Goal: Transaction & Acquisition: Book appointment/travel/reservation

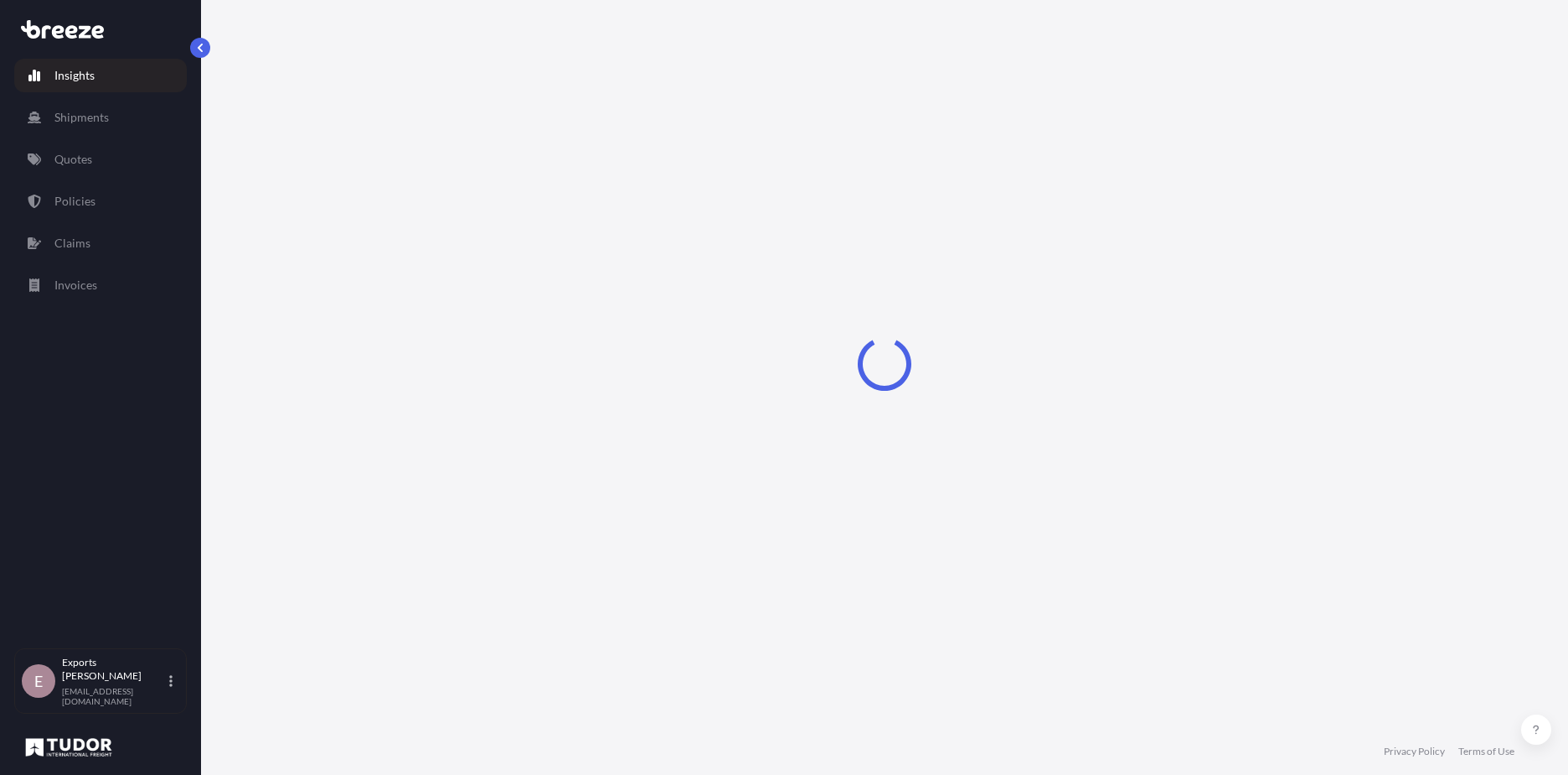
select select "2025"
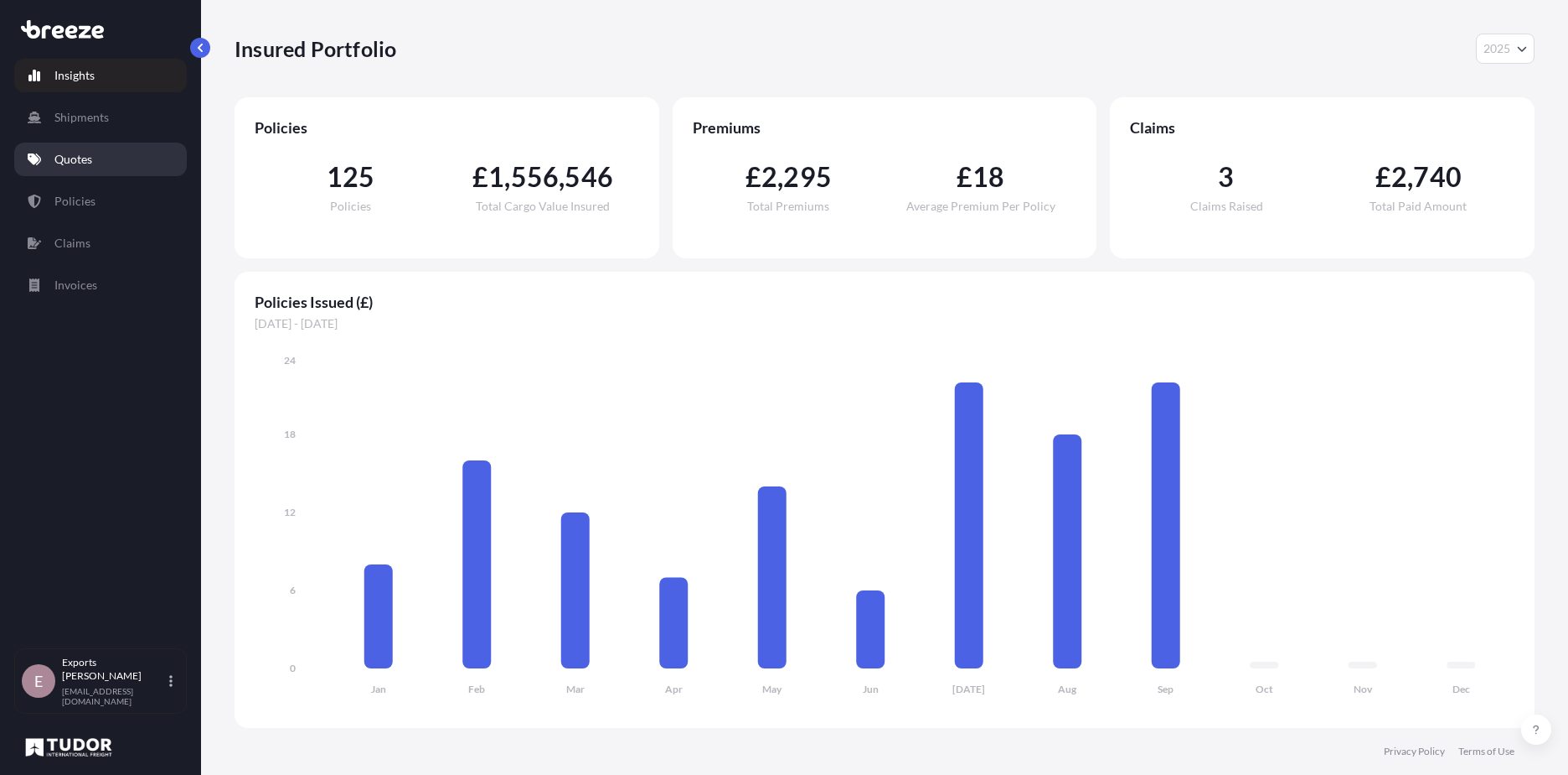
click at [80, 154] on p "Quotes" at bounding box center [73, 159] width 38 height 17
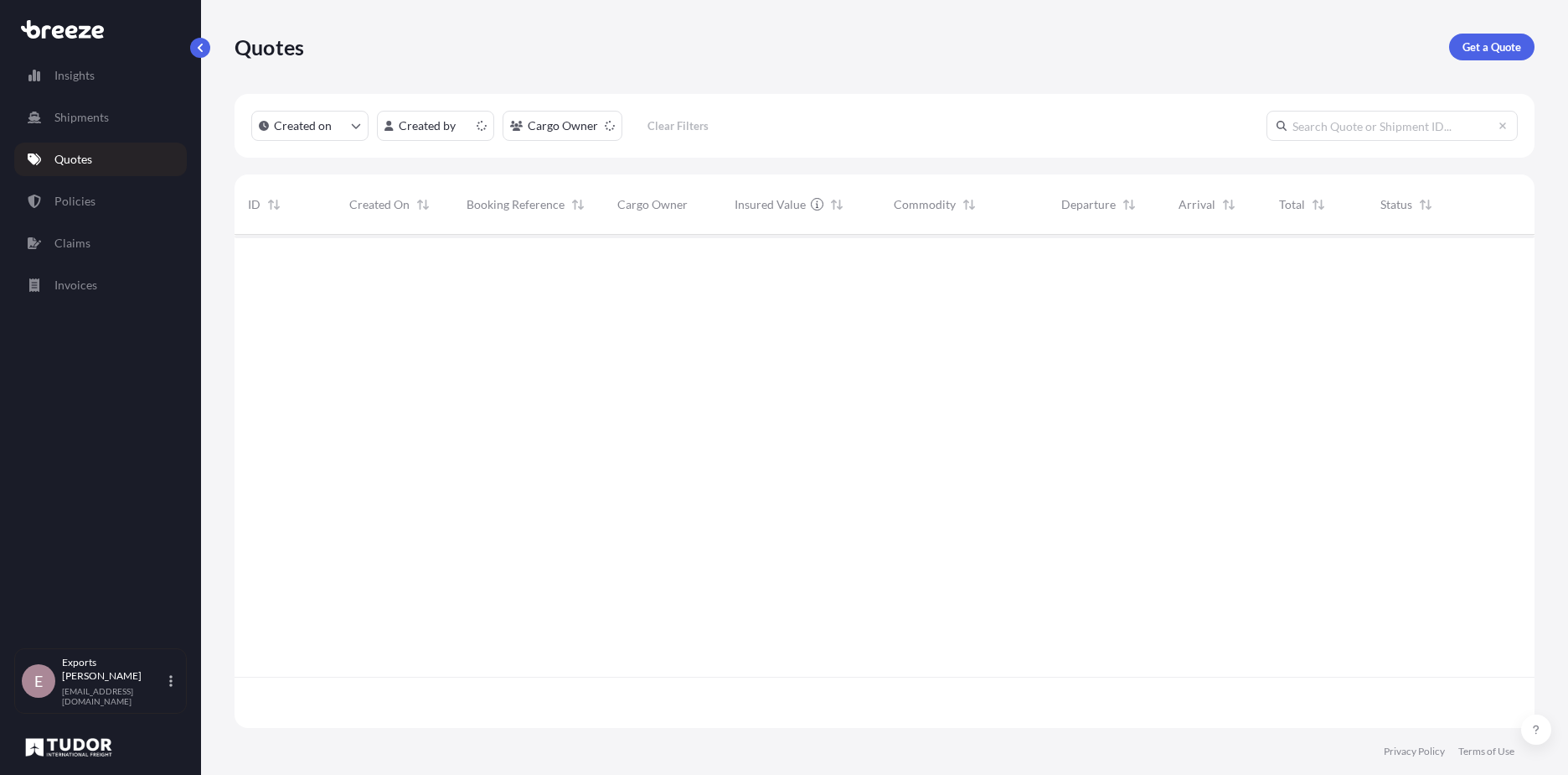
scroll to position [490, 1287]
click at [1494, 49] on p "Get a Quote" at bounding box center [1492, 47] width 59 height 17
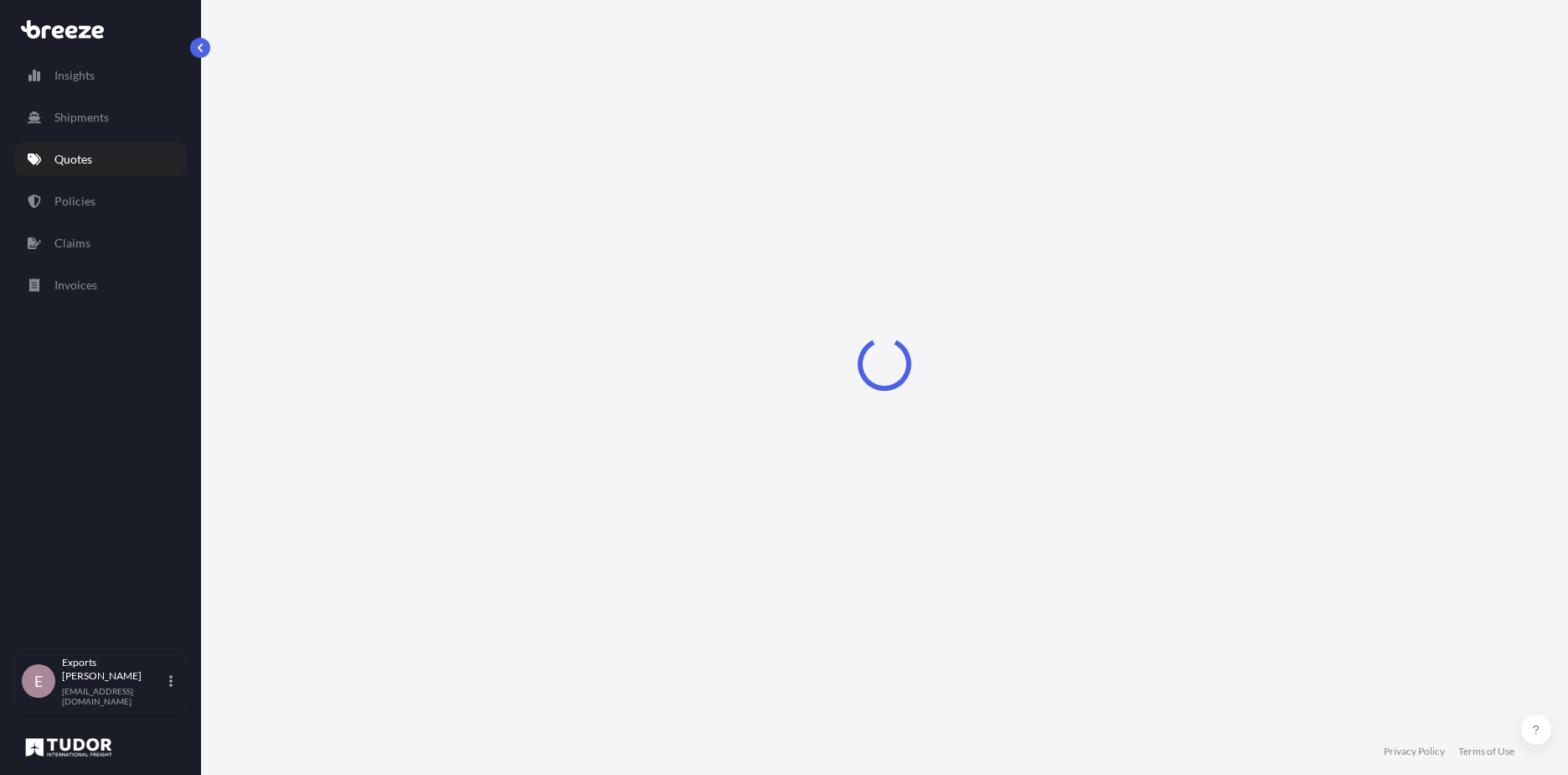
select select "Road"
select select "Sea"
select select "1"
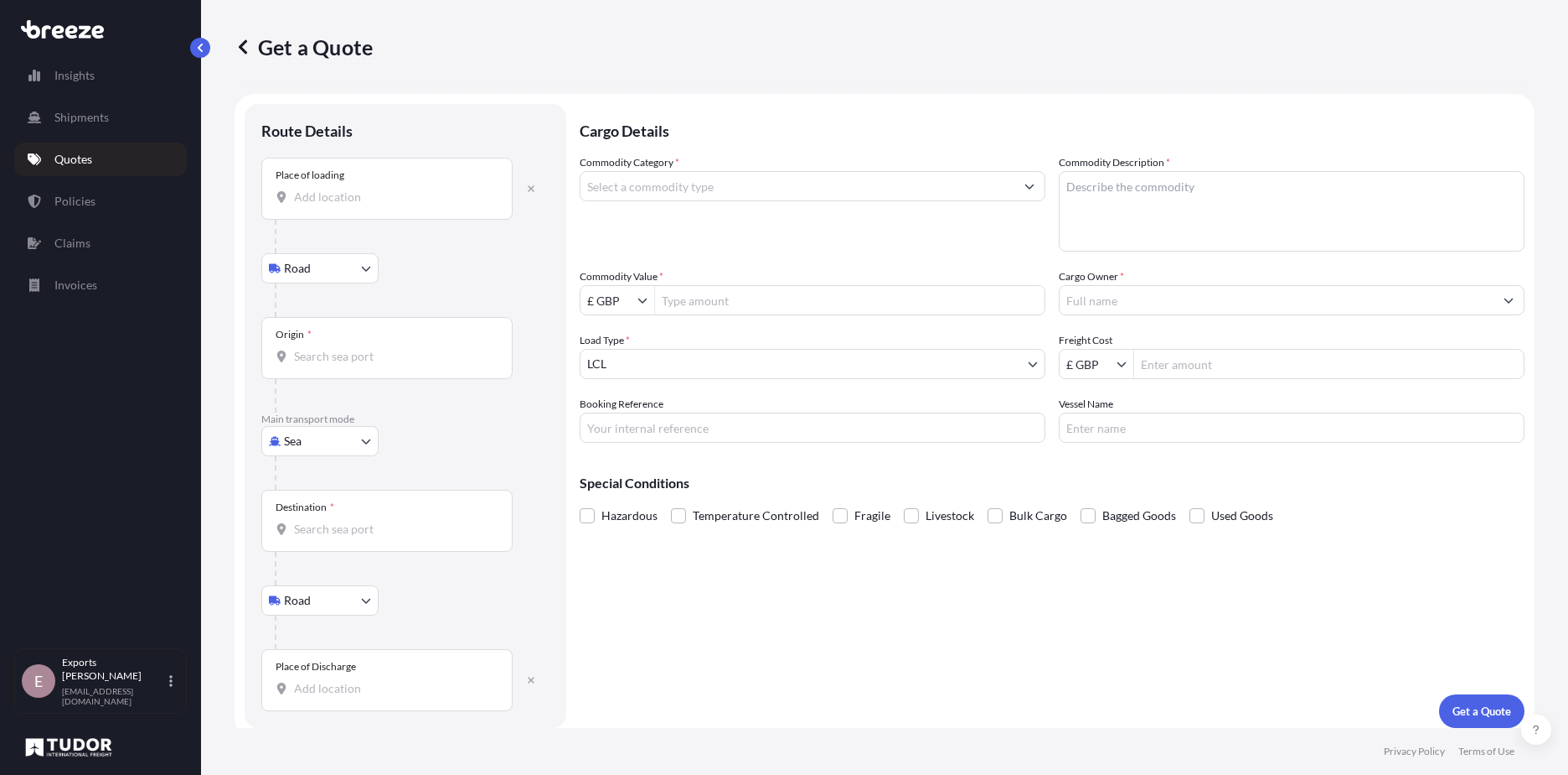
click at [331, 205] on div "Place of loading" at bounding box center [387, 189] width 251 height 62
click at [331, 205] on input "Place of loading" at bounding box center [393, 197] width 198 height 17
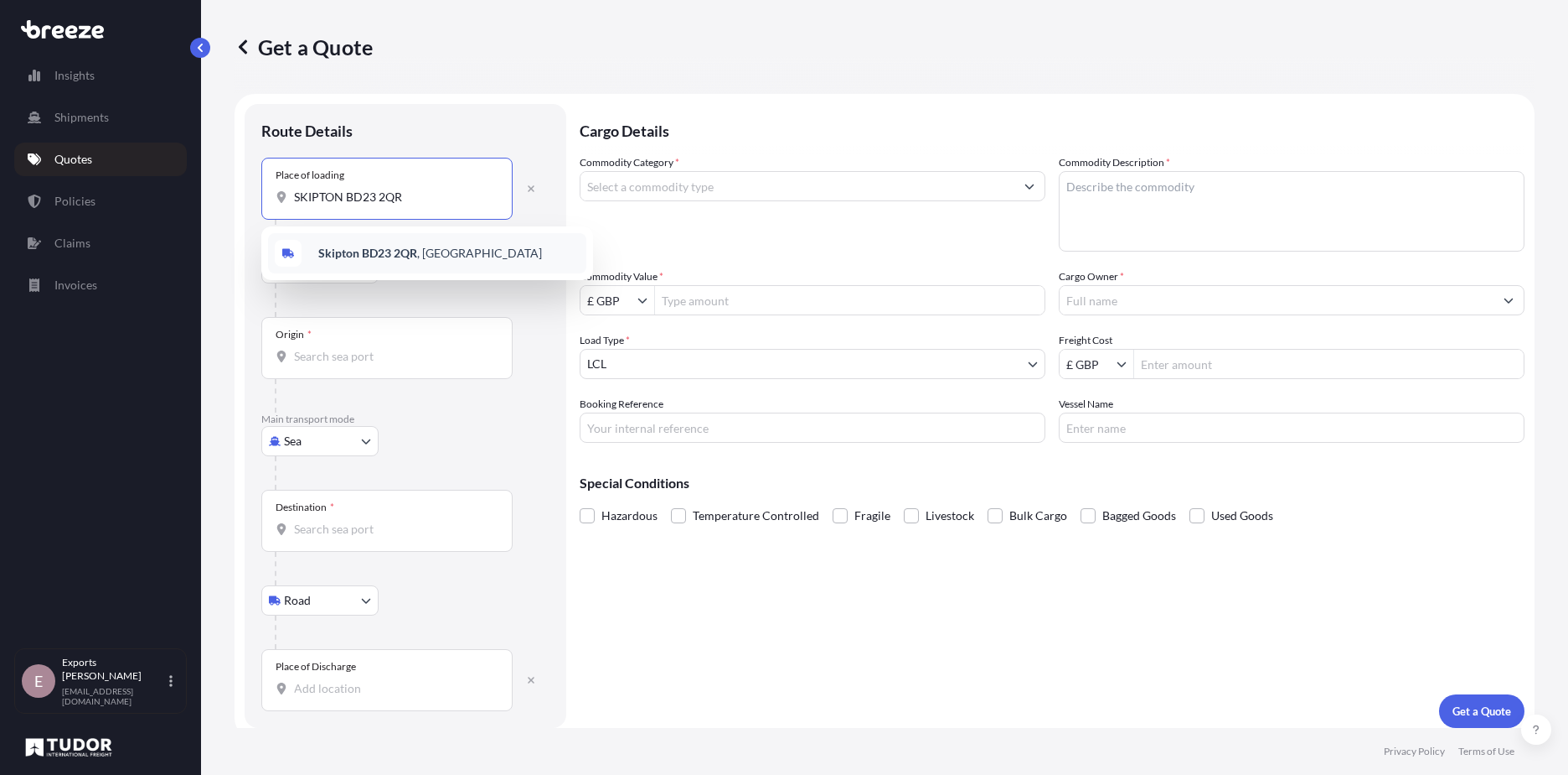
click at [380, 251] on b "Skipton BD23 2QR" at bounding box center [368, 253] width 99 height 14
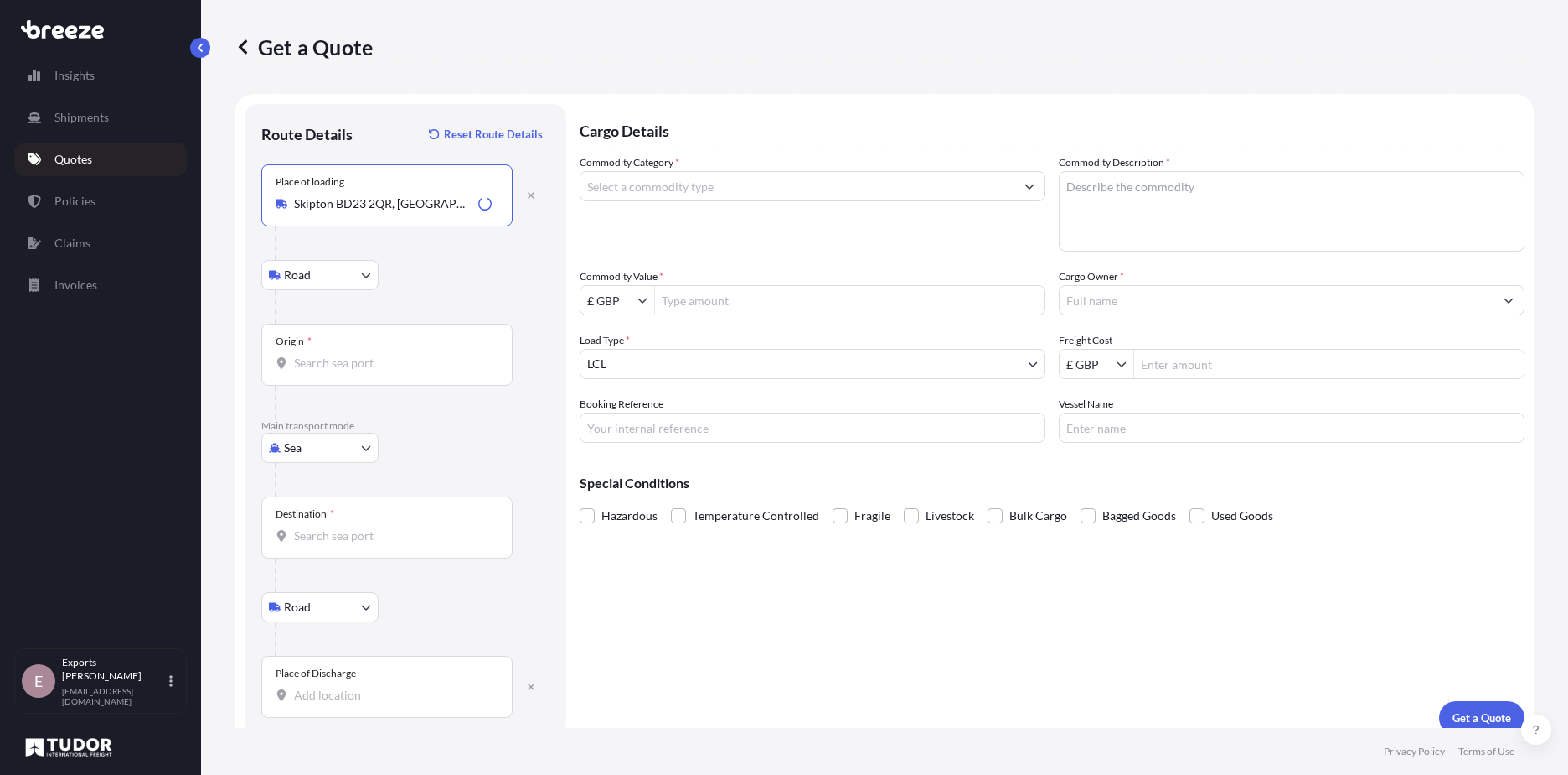
type input "Skipton BD23 2QR, [GEOGRAPHIC_DATA]"
click at [398, 344] on div "Origin *" at bounding box center [387, 355] width 251 height 62
click at [398, 355] on input "Origin *" at bounding box center [393, 363] width 198 height 17
type input "GBSOU - [GEOGRAPHIC_DATA], [GEOGRAPHIC_DATA]"
click at [362, 536] on input "Destination *" at bounding box center [393, 535] width 198 height 17
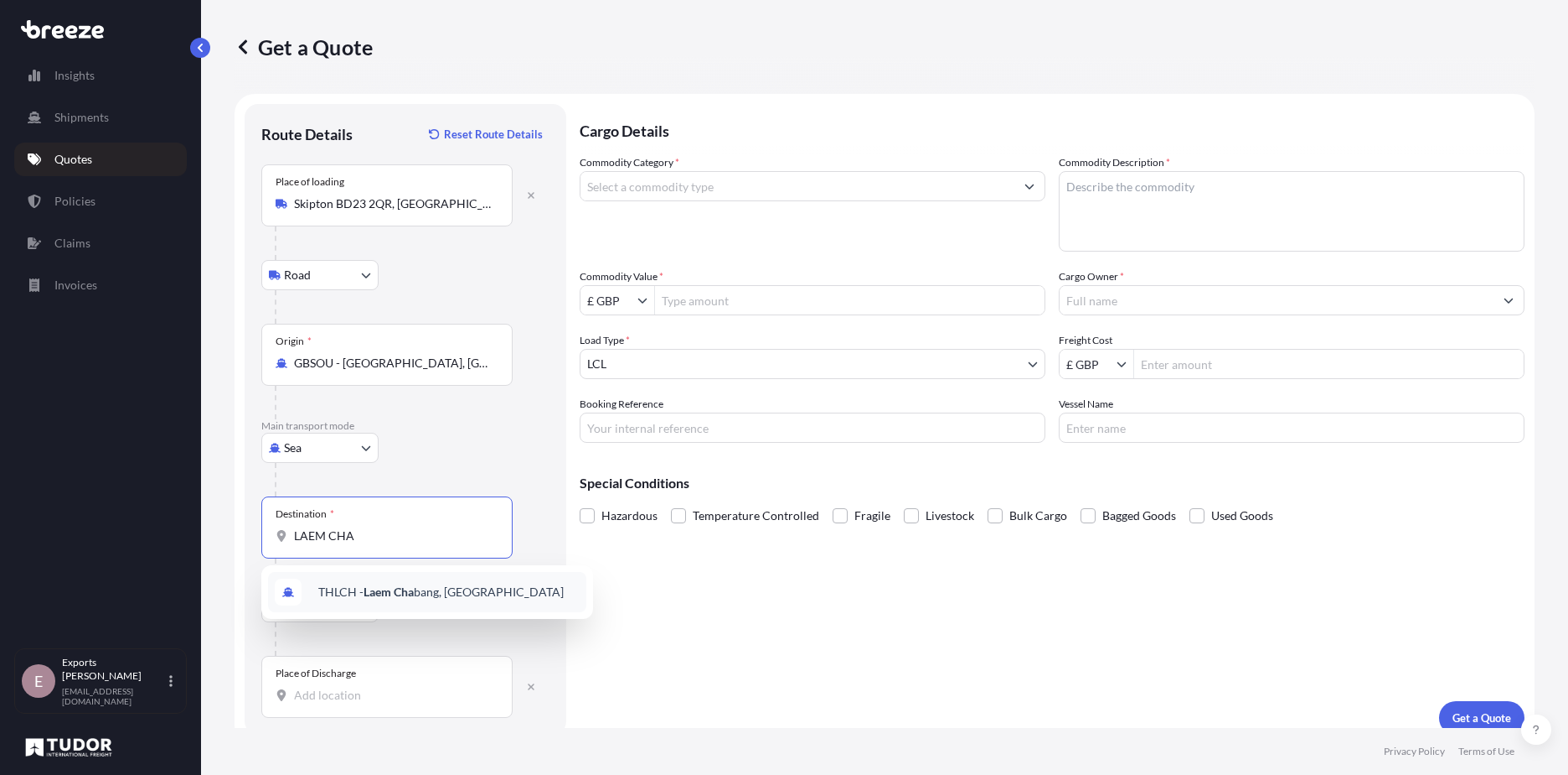
click at [368, 599] on span "THLCH - [GEOGRAPHIC_DATA], [GEOGRAPHIC_DATA]" at bounding box center [442, 591] width 246 height 17
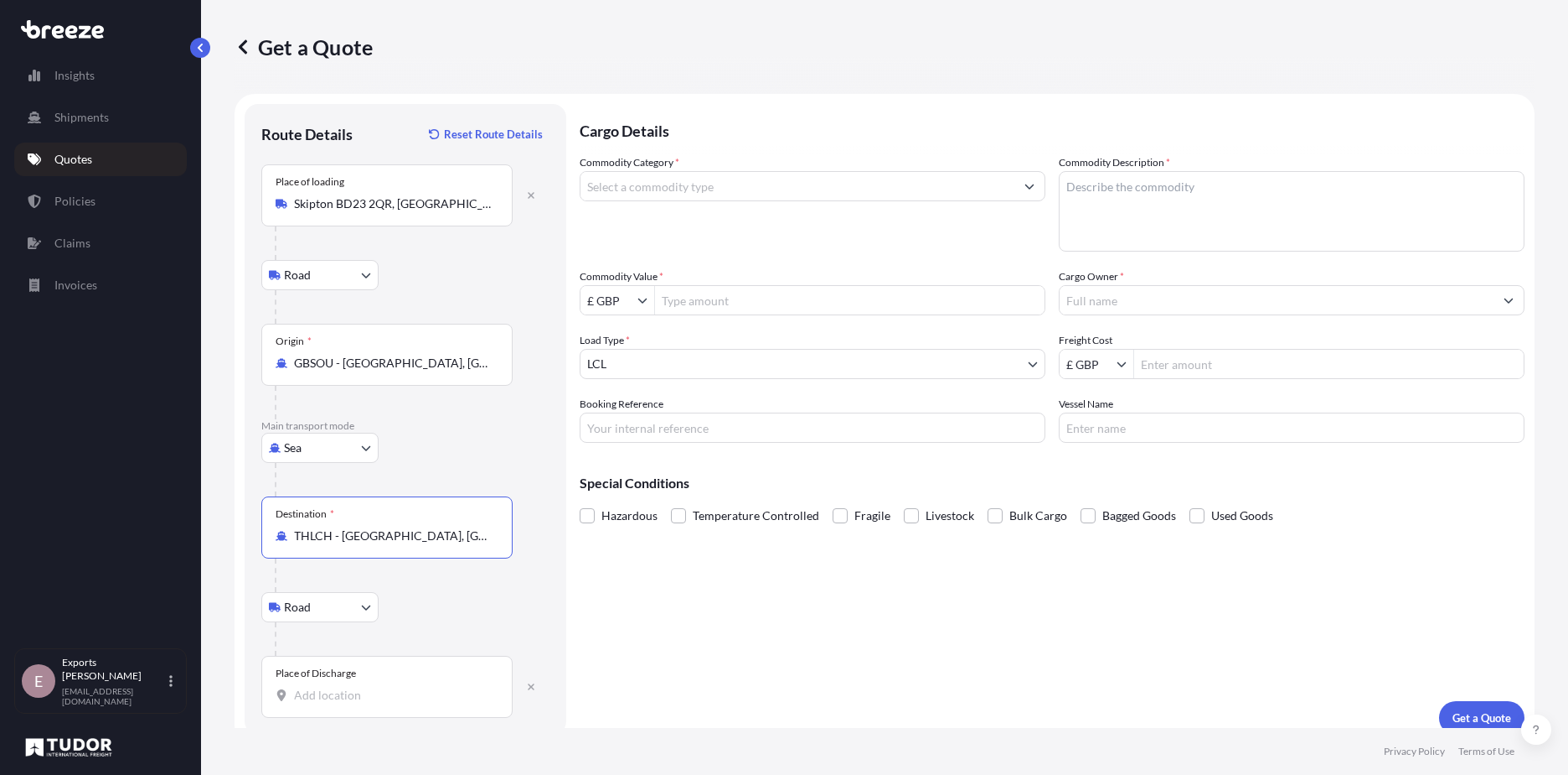
type input "THLCH - [GEOGRAPHIC_DATA], [GEOGRAPHIC_DATA]"
click at [371, 695] on input "Place of Discharge" at bounding box center [393, 695] width 198 height 17
click at [368, 669] on div "Place of Discharge" at bounding box center [387, 687] width 251 height 62
click at [368, 687] on input "Place of Discharge" at bounding box center [393, 695] width 198 height 17
click at [365, 685] on div "Place of Discharge" at bounding box center [387, 687] width 251 height 62
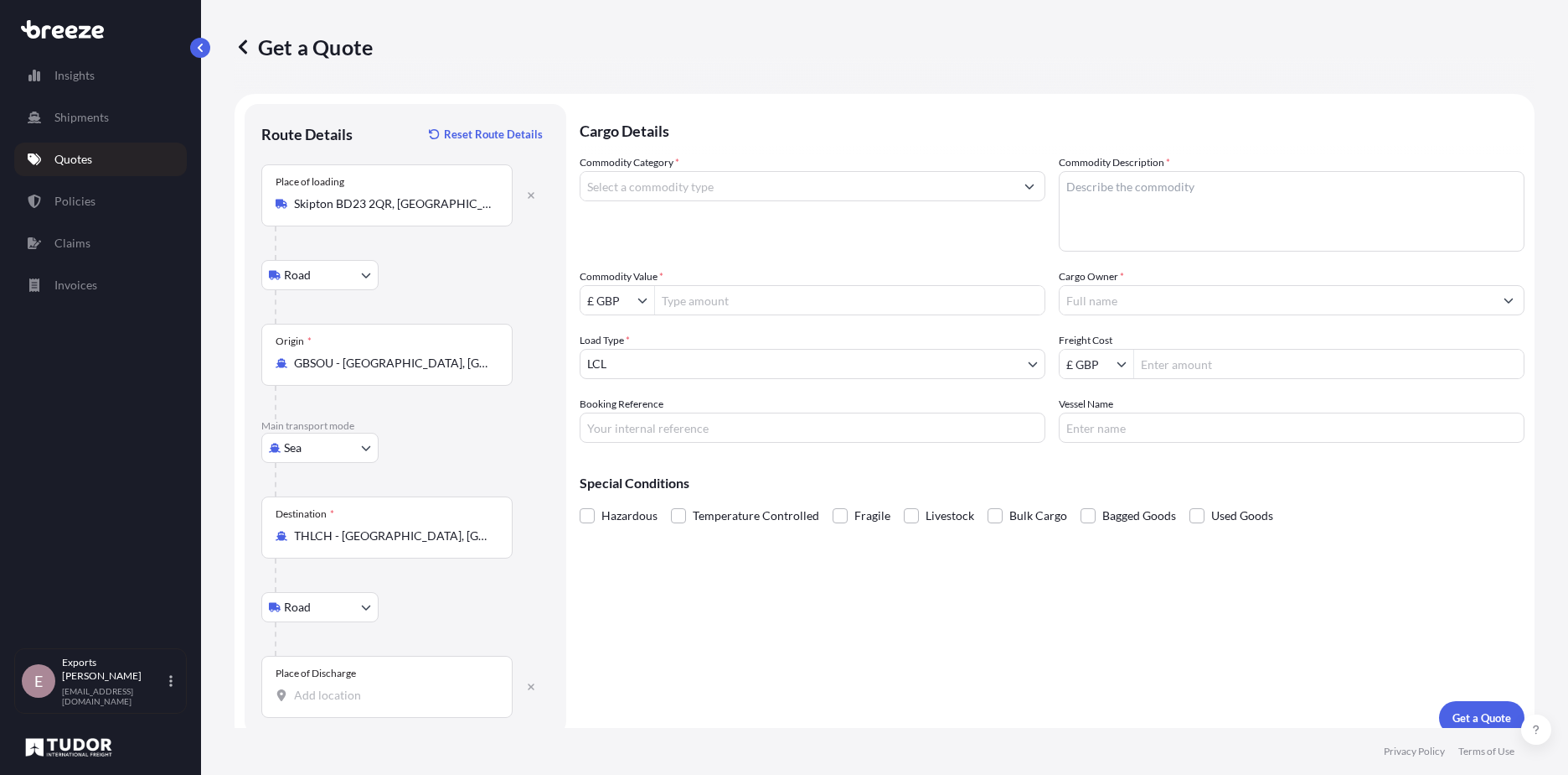
click at [365, 687] on input "Place of Discharge" at bounding box center [393, 695] width 198 height 17
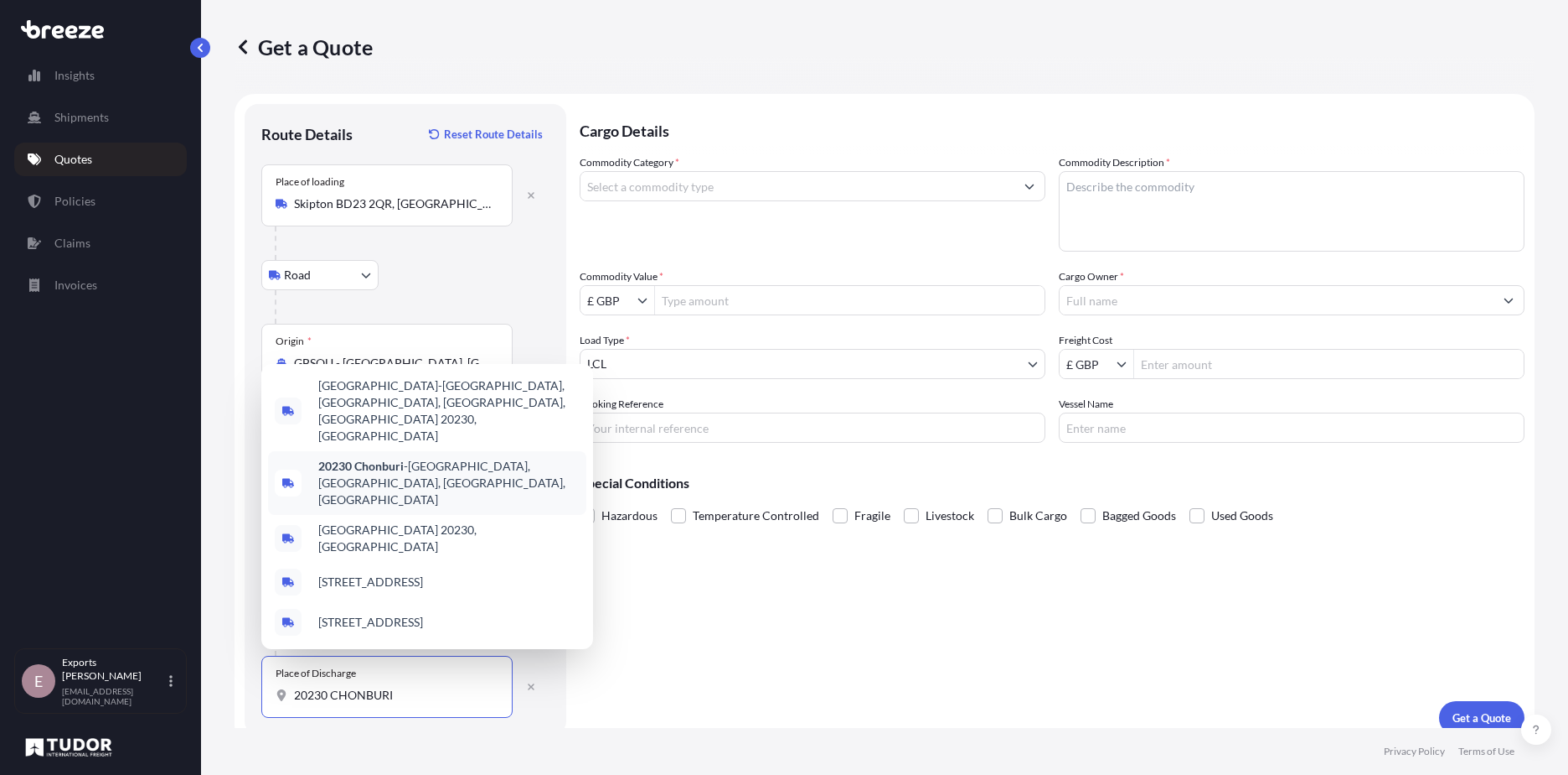
click at [516, 494] on span "[STREET_ADDRESS]" at bounding box center [450, 483] width 262 height 50
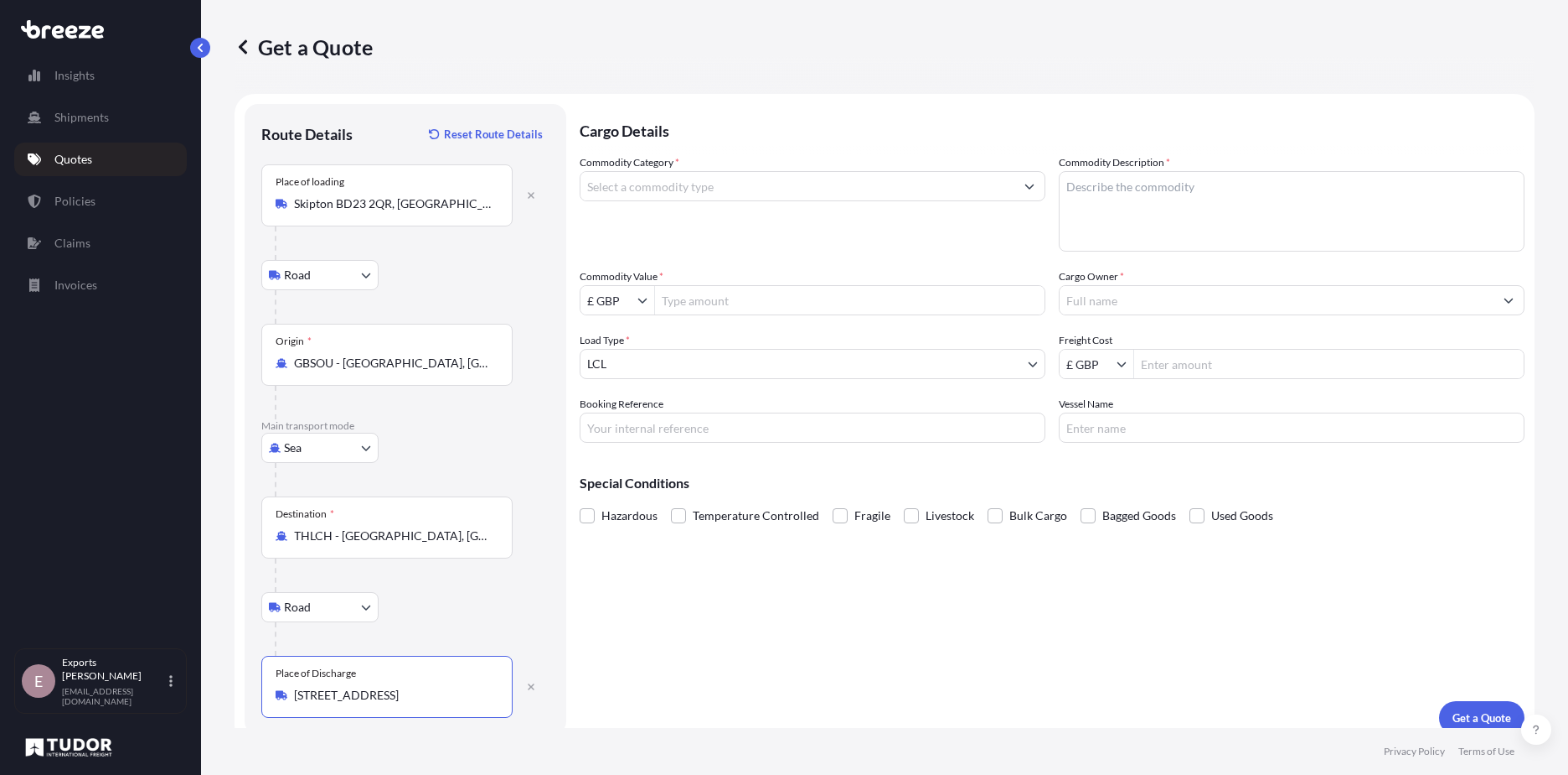
type input "[STREET_ADDRESS]"
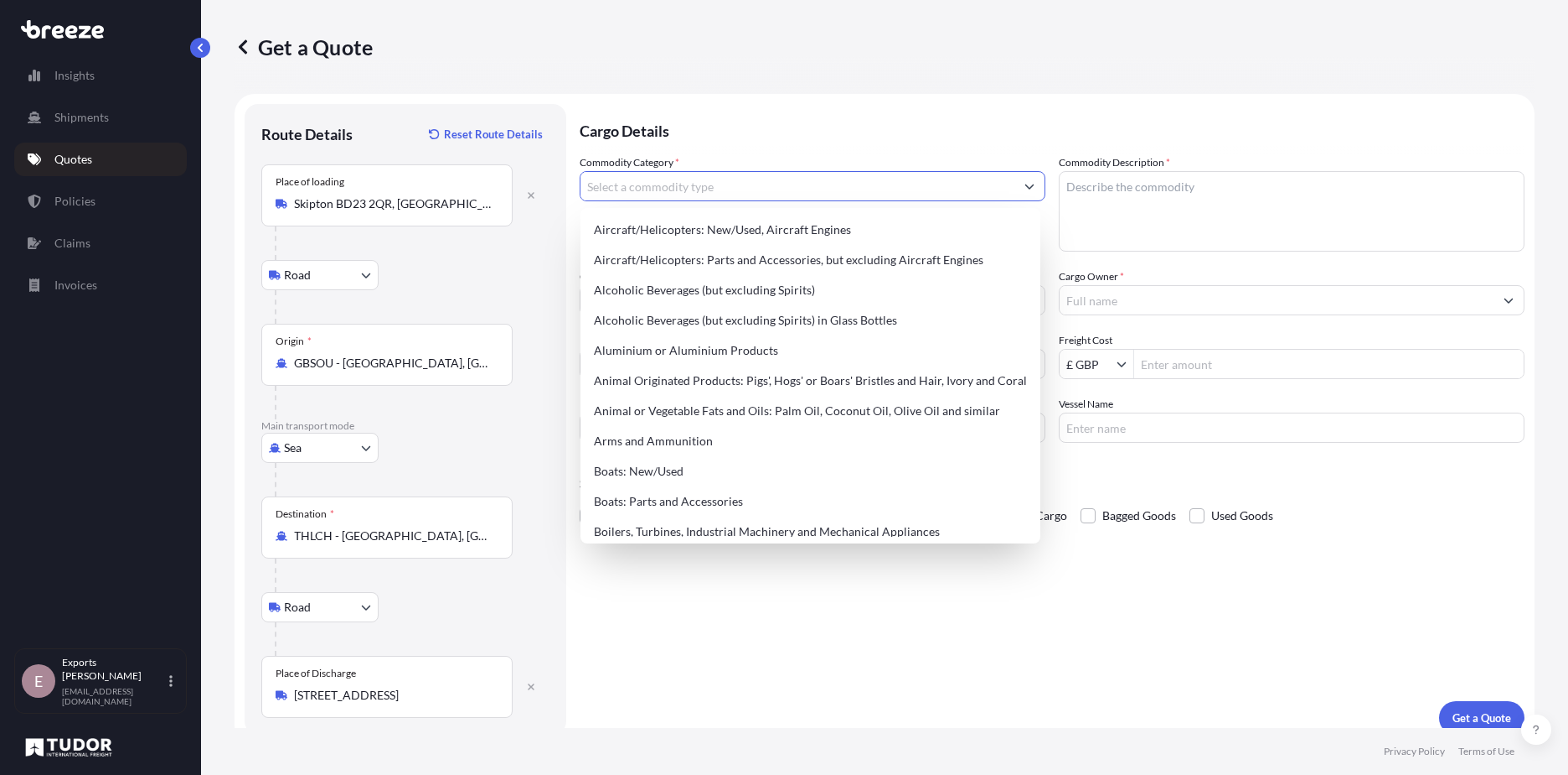
click at [768, 196] on input "Commodity Category *" at bounding box center [797, 186] width 434 height 30
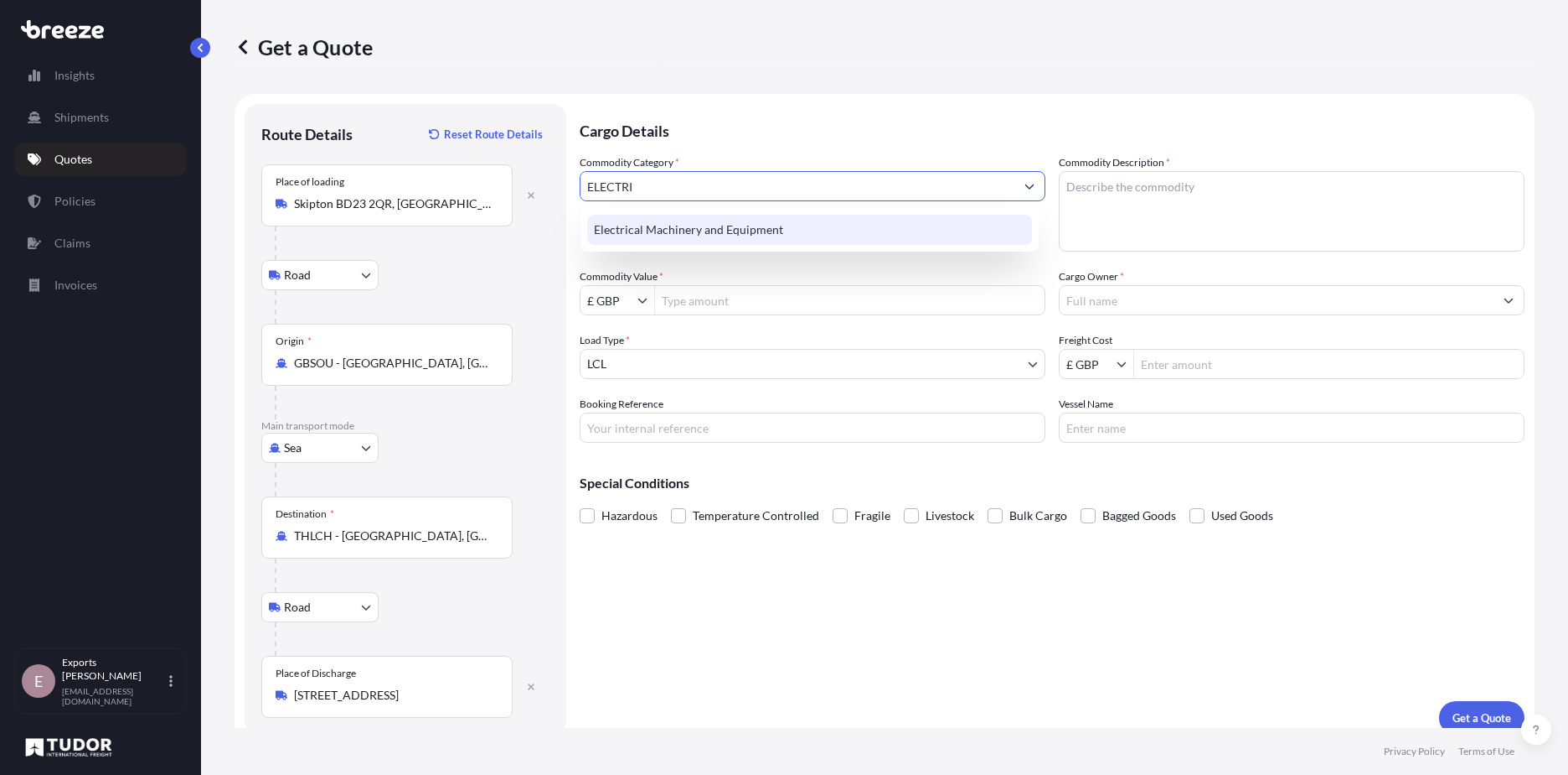
click at [764, 216] on div "Electrical Machinery and Equipment" at bounding box center [809, 230] width 445 height 30
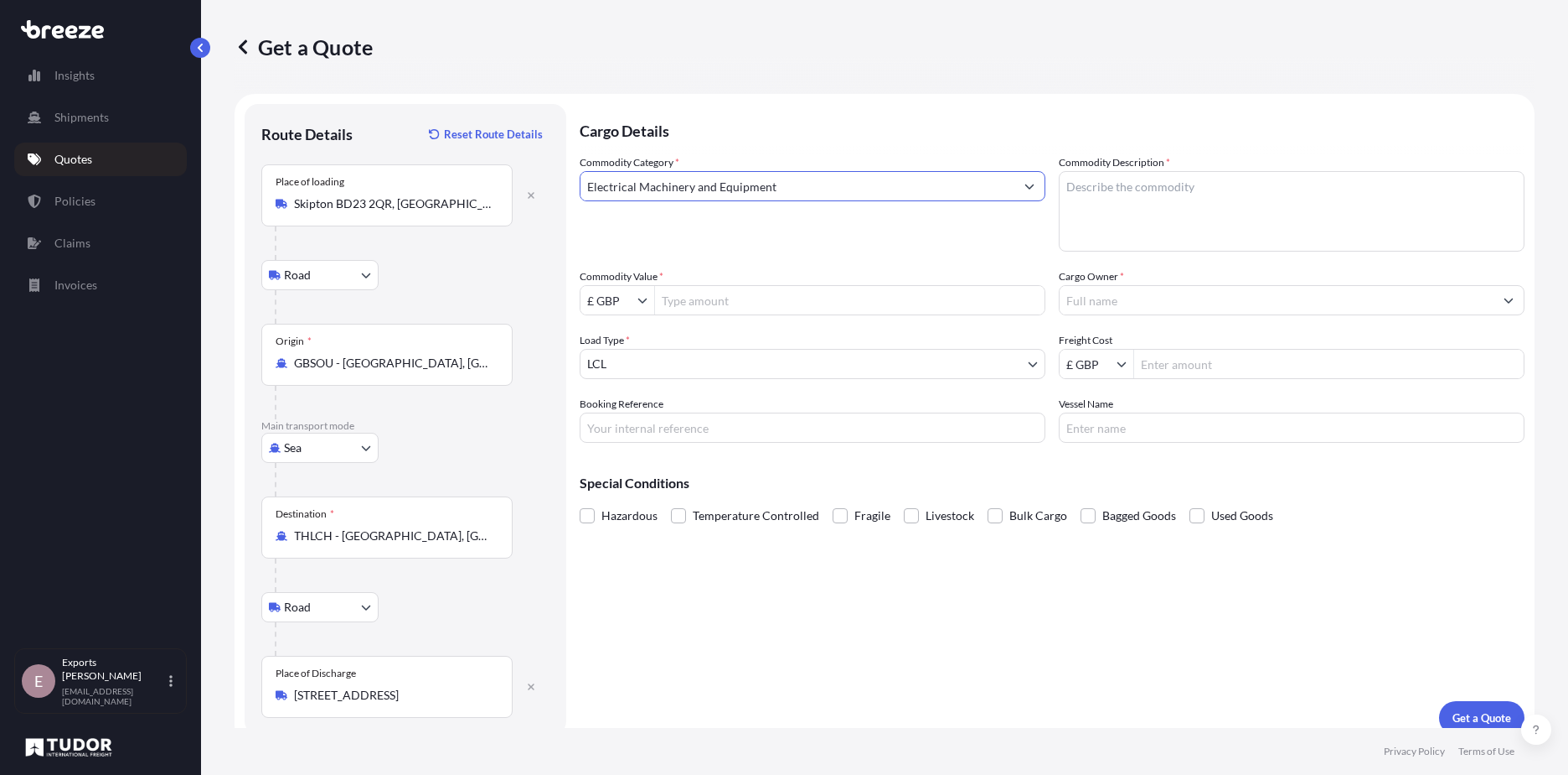
type input "Electrical Machinery and Equipment"
click at [1103, 192] on textarea "Commodity Description *" at bounding box center [1292, 211] width 466 height 80
type textarea "SANDBLASTING MACHINE"
type input "520,000"
click at [1118, 307] on input "Cargo Owner *" at bounding box center [1276, 300] width 434 height 30
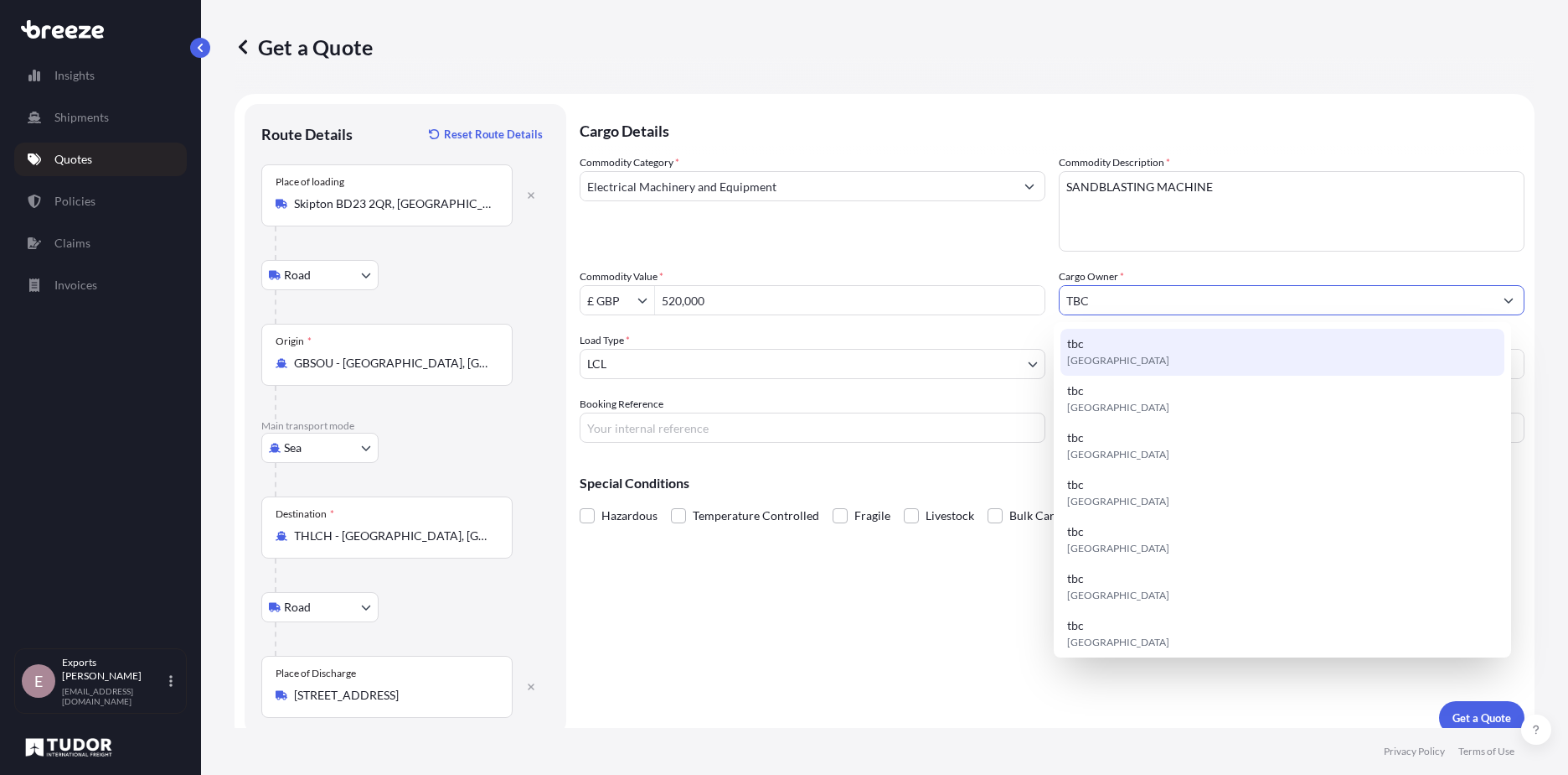
click at [1121, 347] on div "tbc [GEOGRAPHIC_DATA]" at bounding box center [1282, 352] width 445 height 47
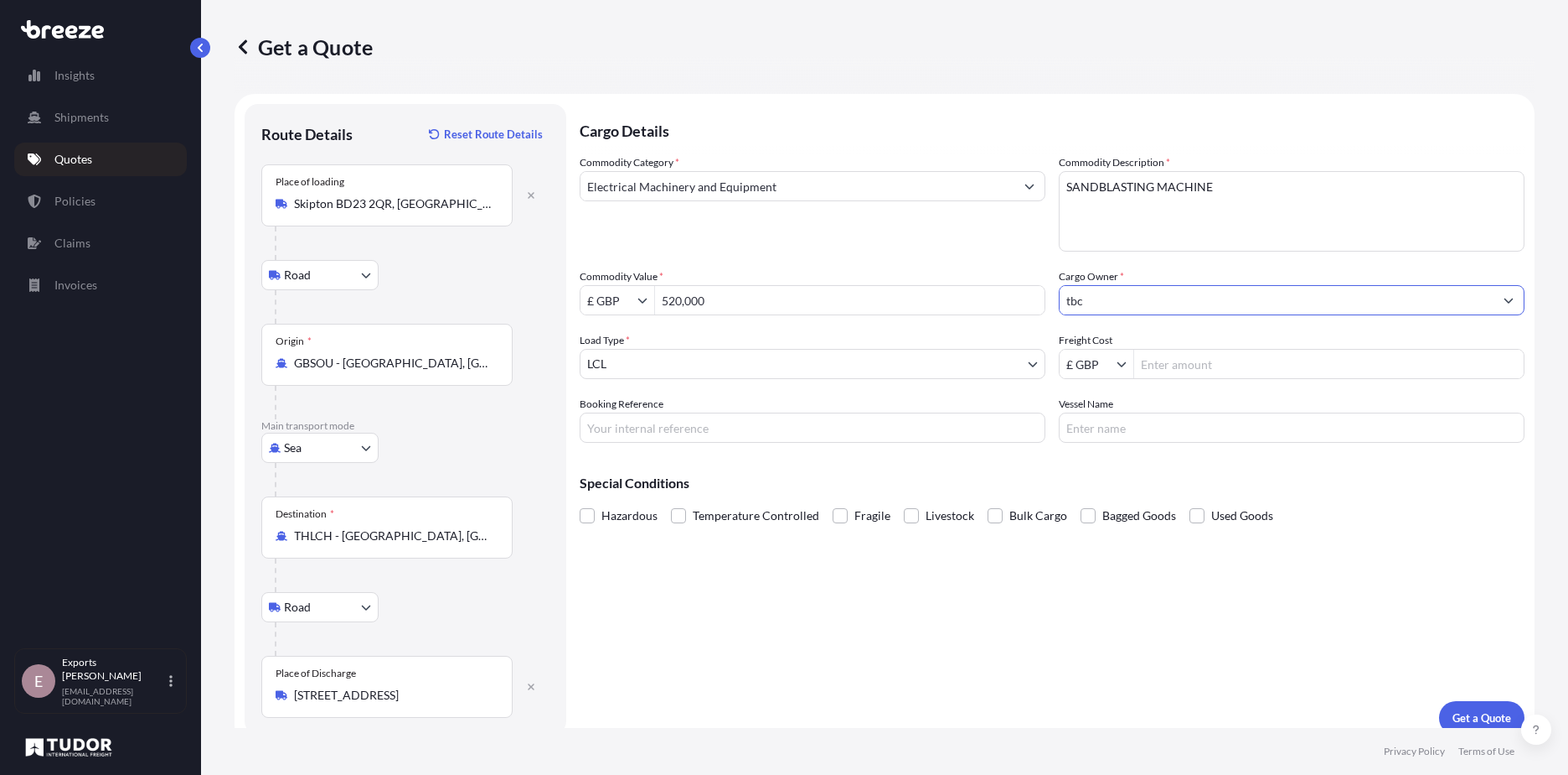
type input "tbc"
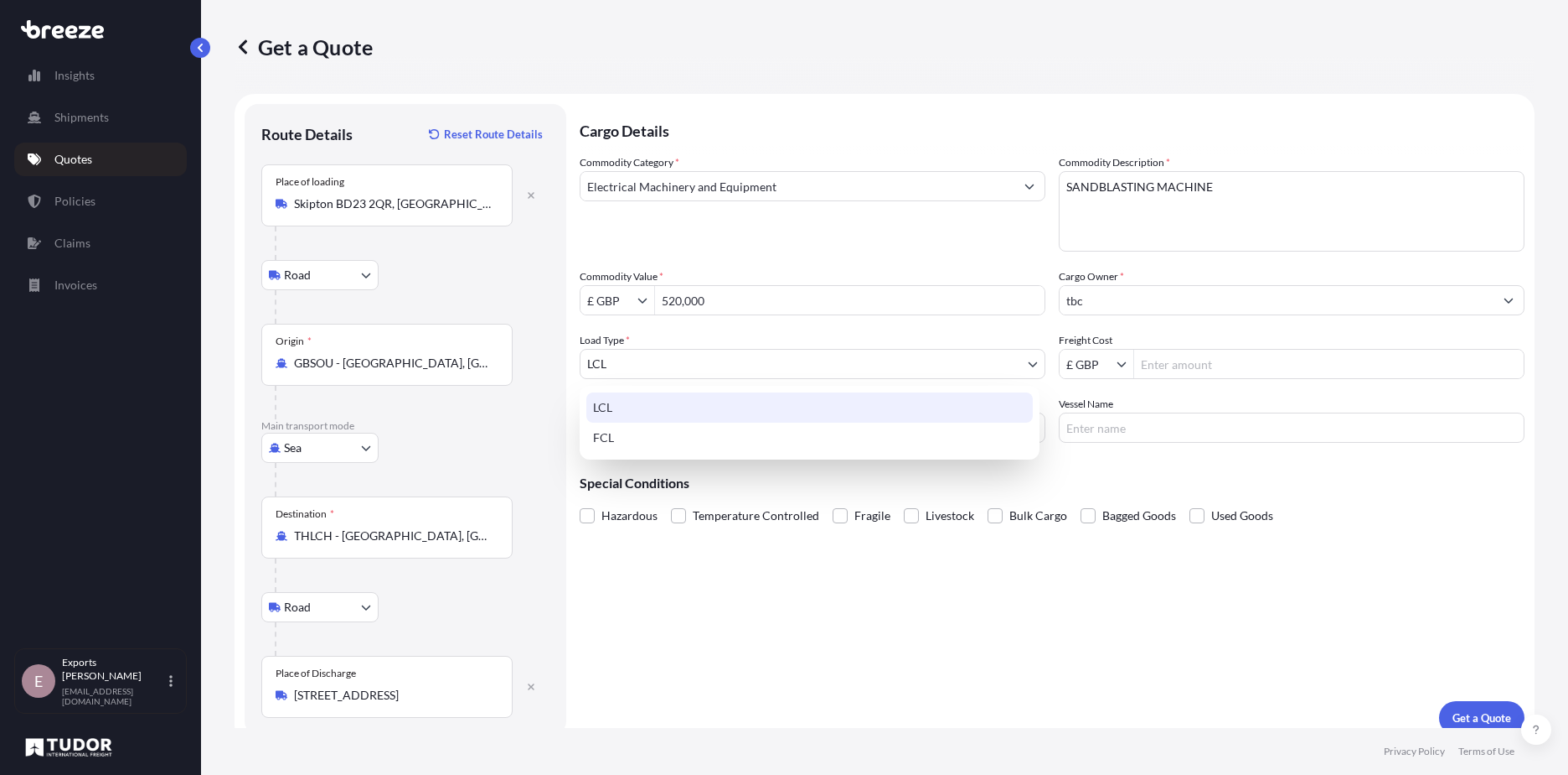
click at [898, 369] on body "520,000 15 options available. 6 options available. 0 options available. 15 opti…" at bounding box center [784, 387] width 1568 height 775
click at [630, 436] on div "FCL" at bounding box center [809, 437] width 447 height 30
select select "2"
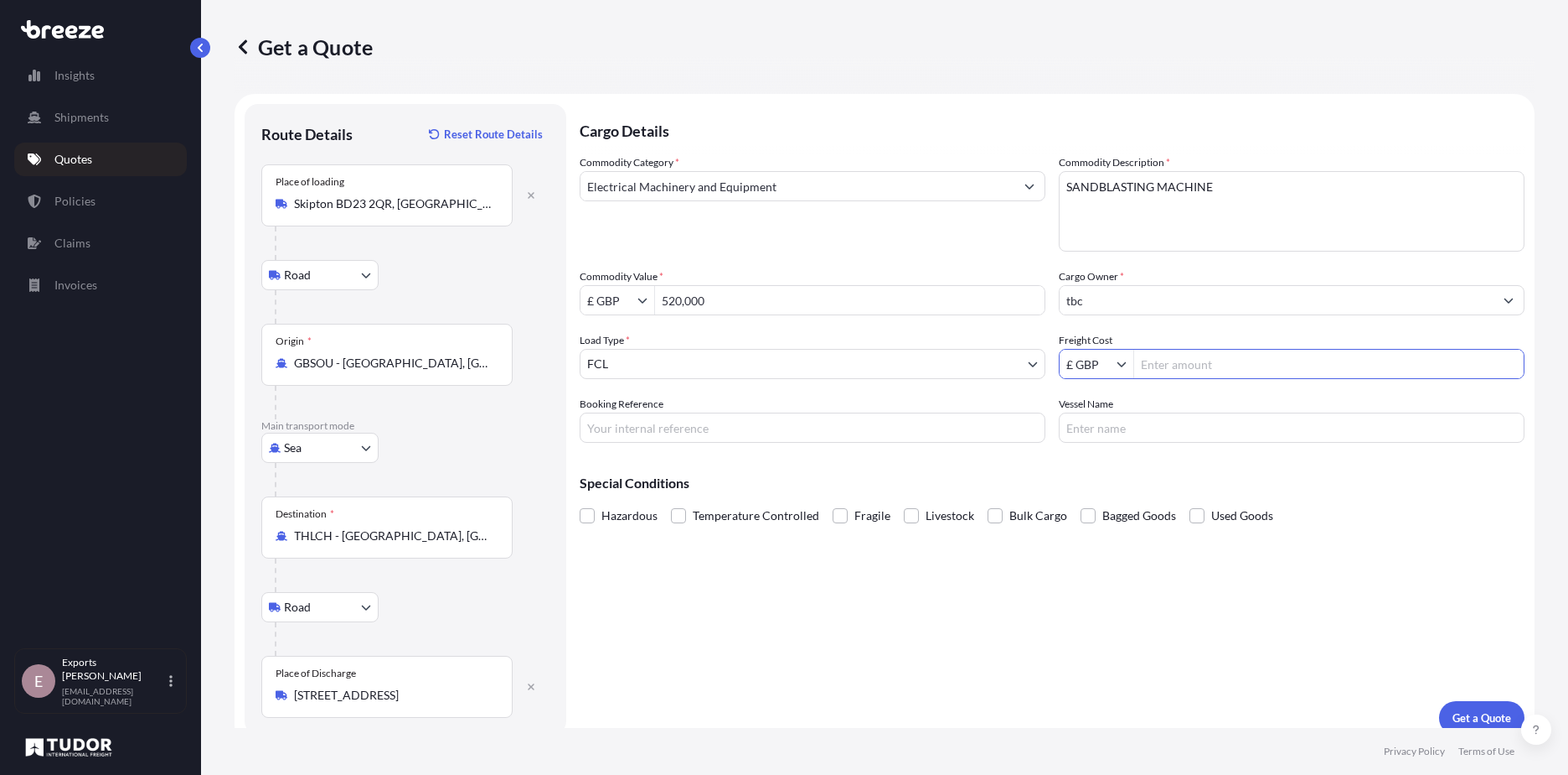
click at [1187, 367] on input "Freight Cost" at bounding box center [1329, 364] width 390 height 30
type input "8,535"
click at [983, 661] on div "Cargo Details Commodity Category * Electrical Machinery and Equipment Commodity…" at bounding box center [1052, 419] width 945 height 630
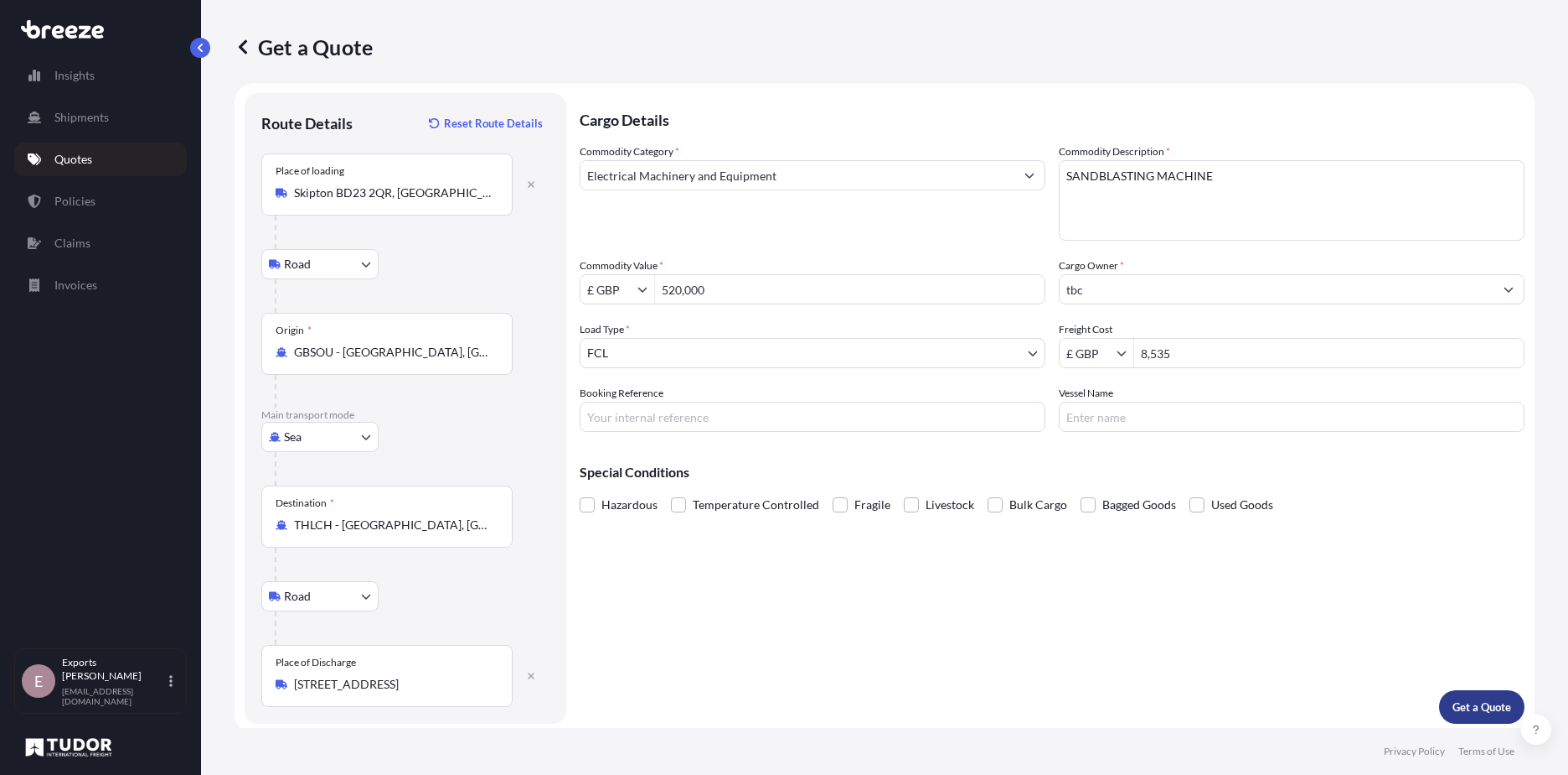
scroll to position [17, 0]
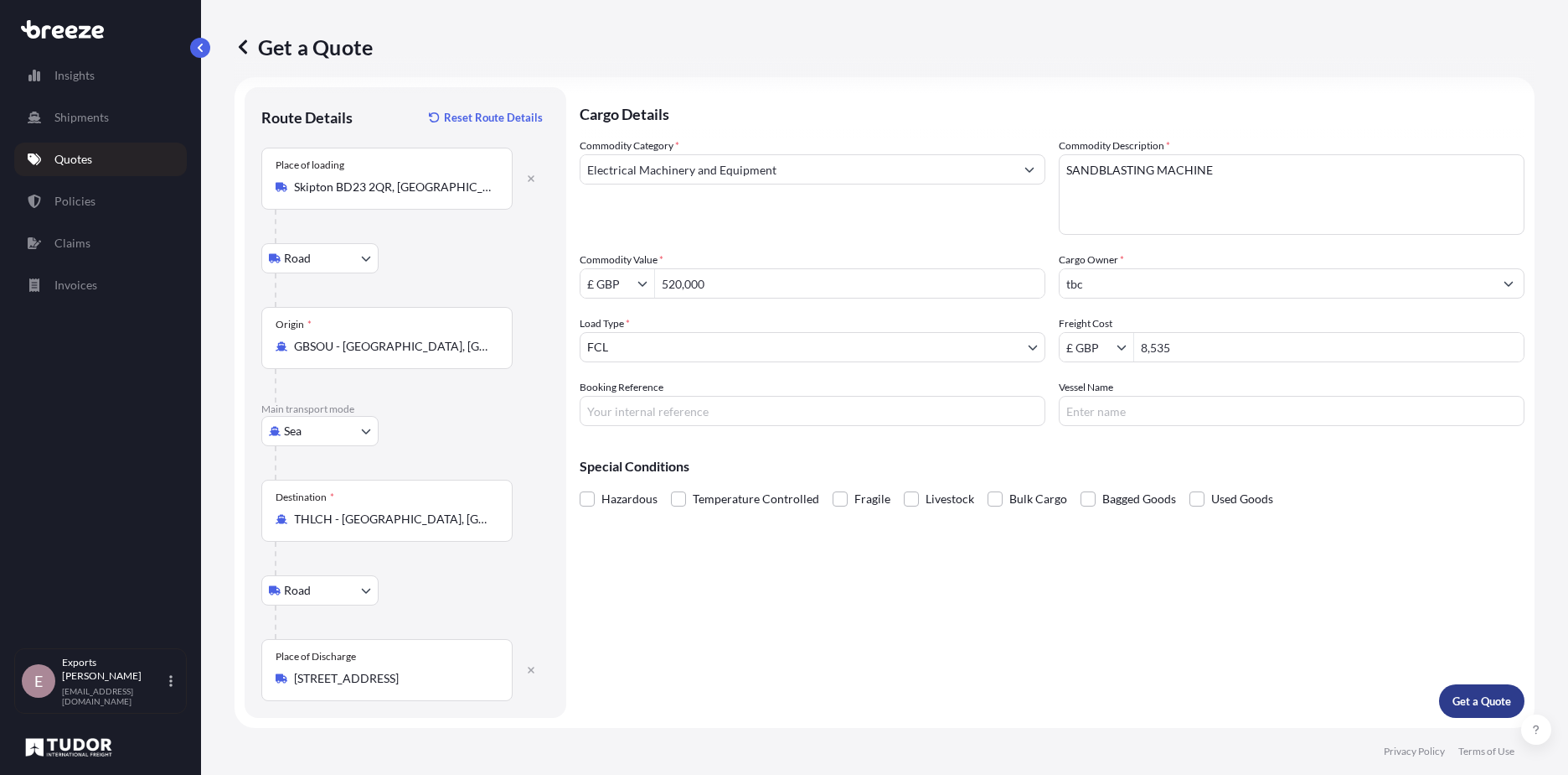
click at [1453, 694] on p "Get a Quote" at bounding box center [1482, 700] width 59 height 17
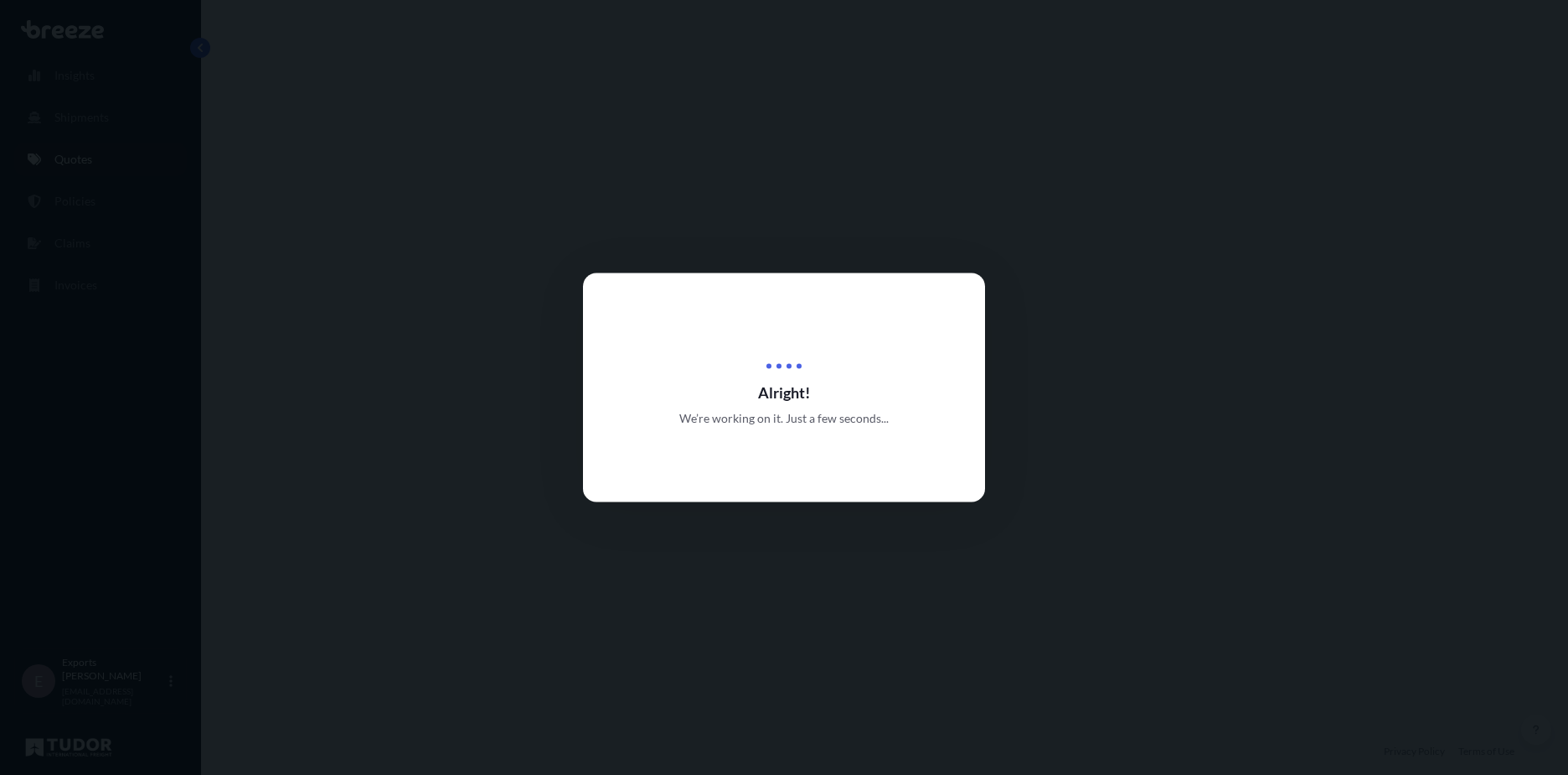
select select "Road"
select select "Sea"
select select "Road"
select select "2"
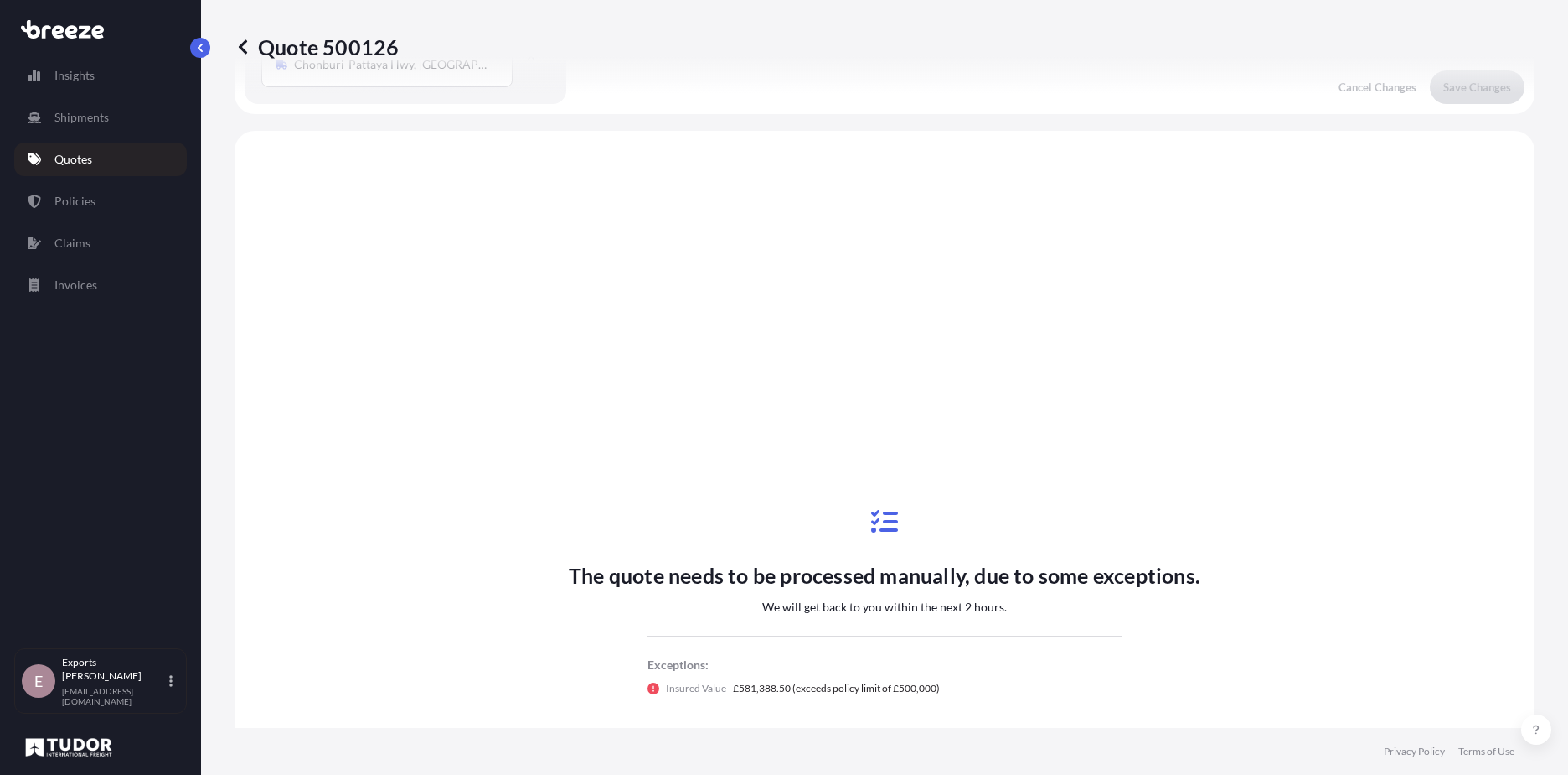
scroll to position [671, 0]
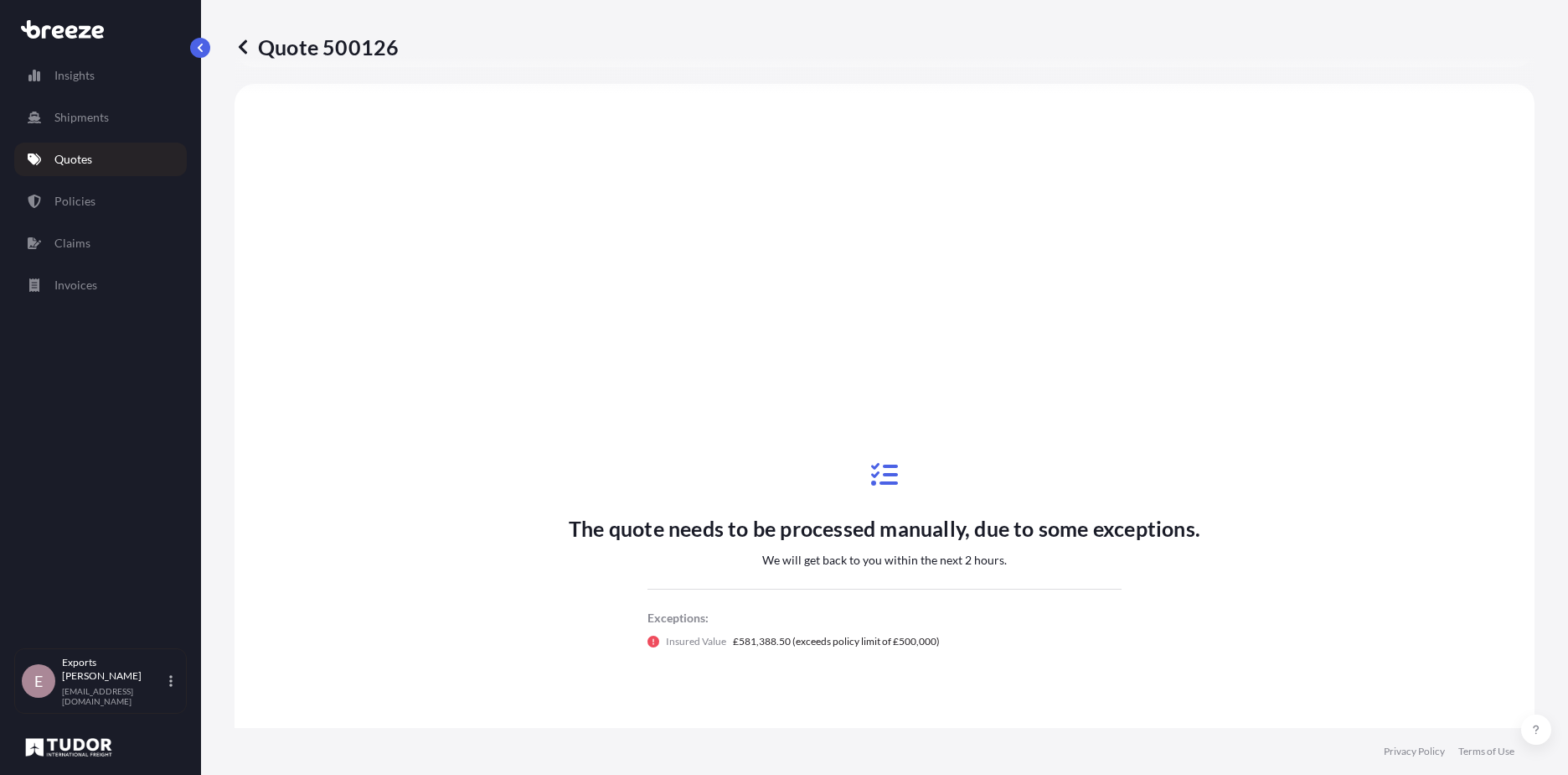
click at [97, 151] on link "Quotes" at bounding box center [100, 160] width 173 height 34
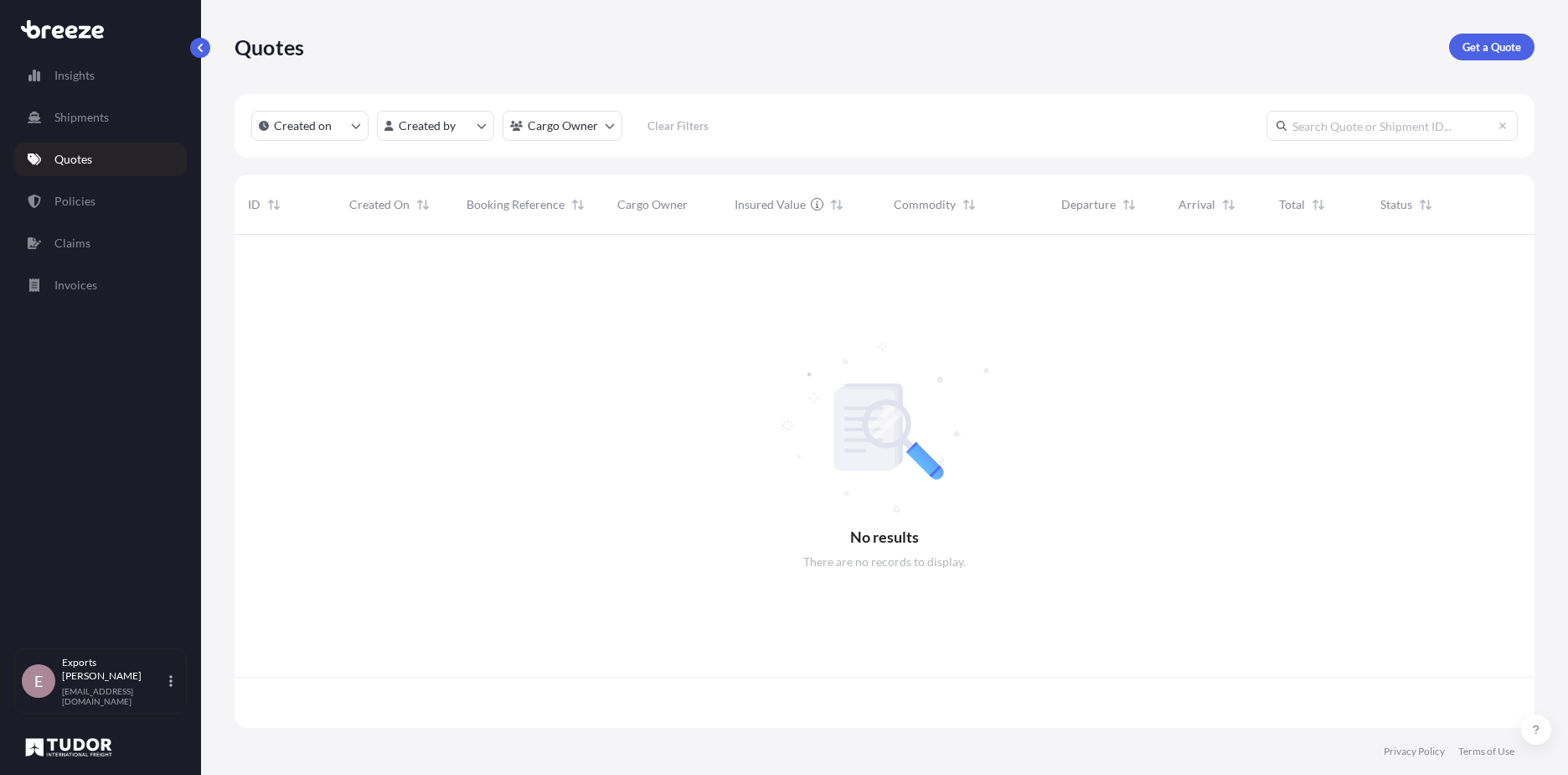
scroll to position [490, 1287]
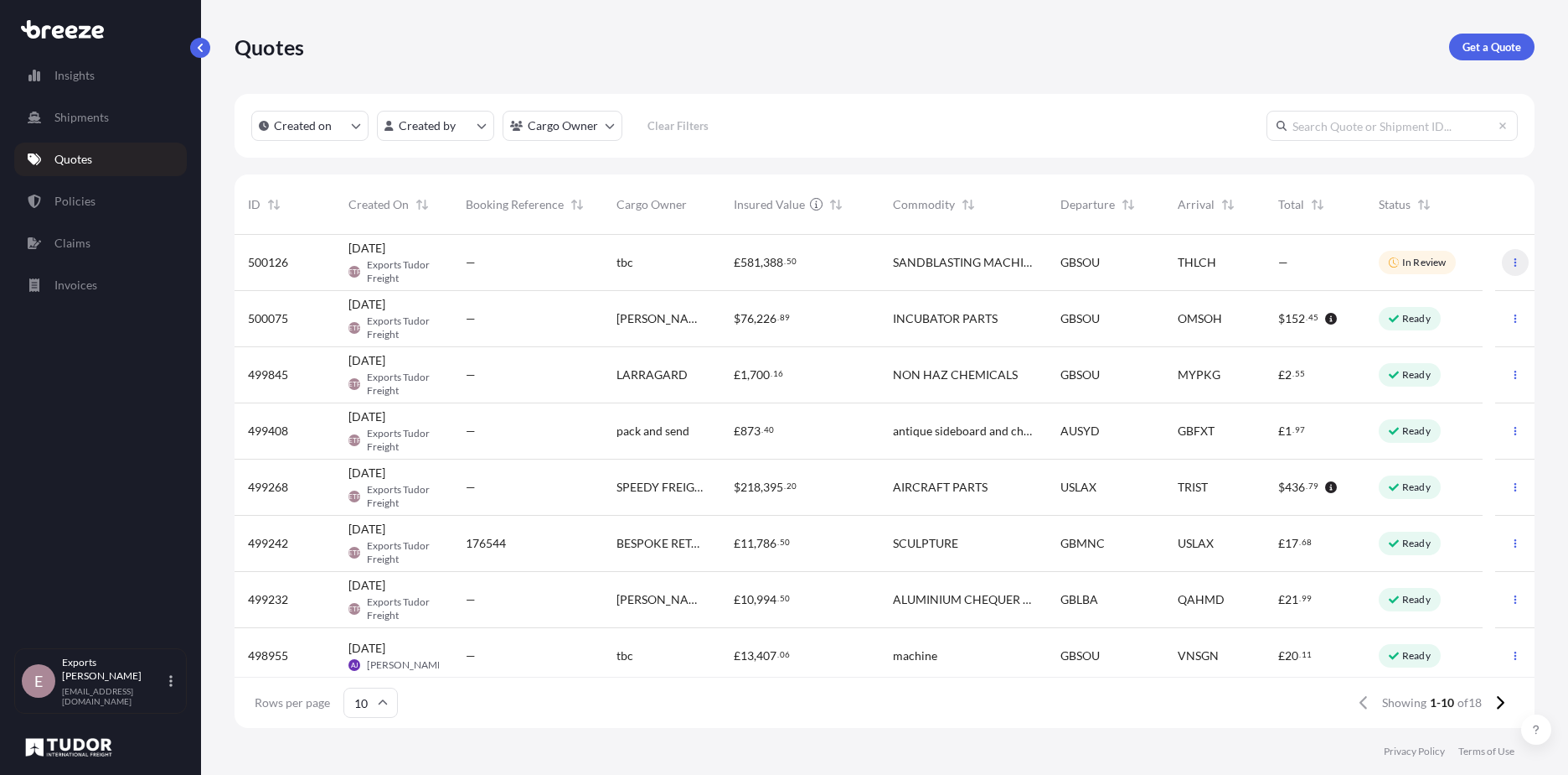
click at [1510, 262] on icon "button" at bounding box center [1515, 262] width 10 height 10
click at [1269, 258] on div "—" at bounding box center [1315, 263] width 101 height 56
select select "Road"
select select "Sea"
select select "Road"
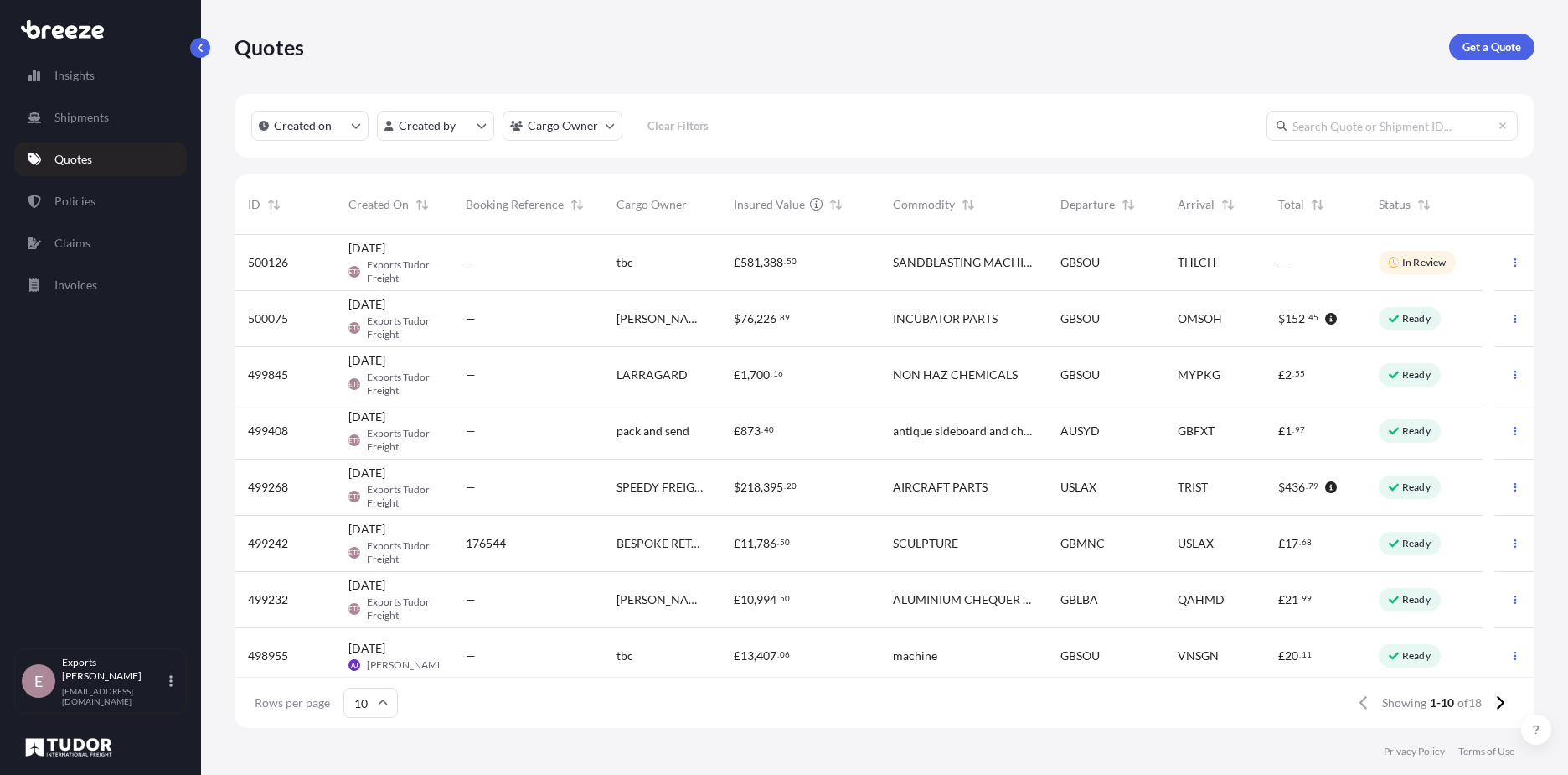
select select "2"
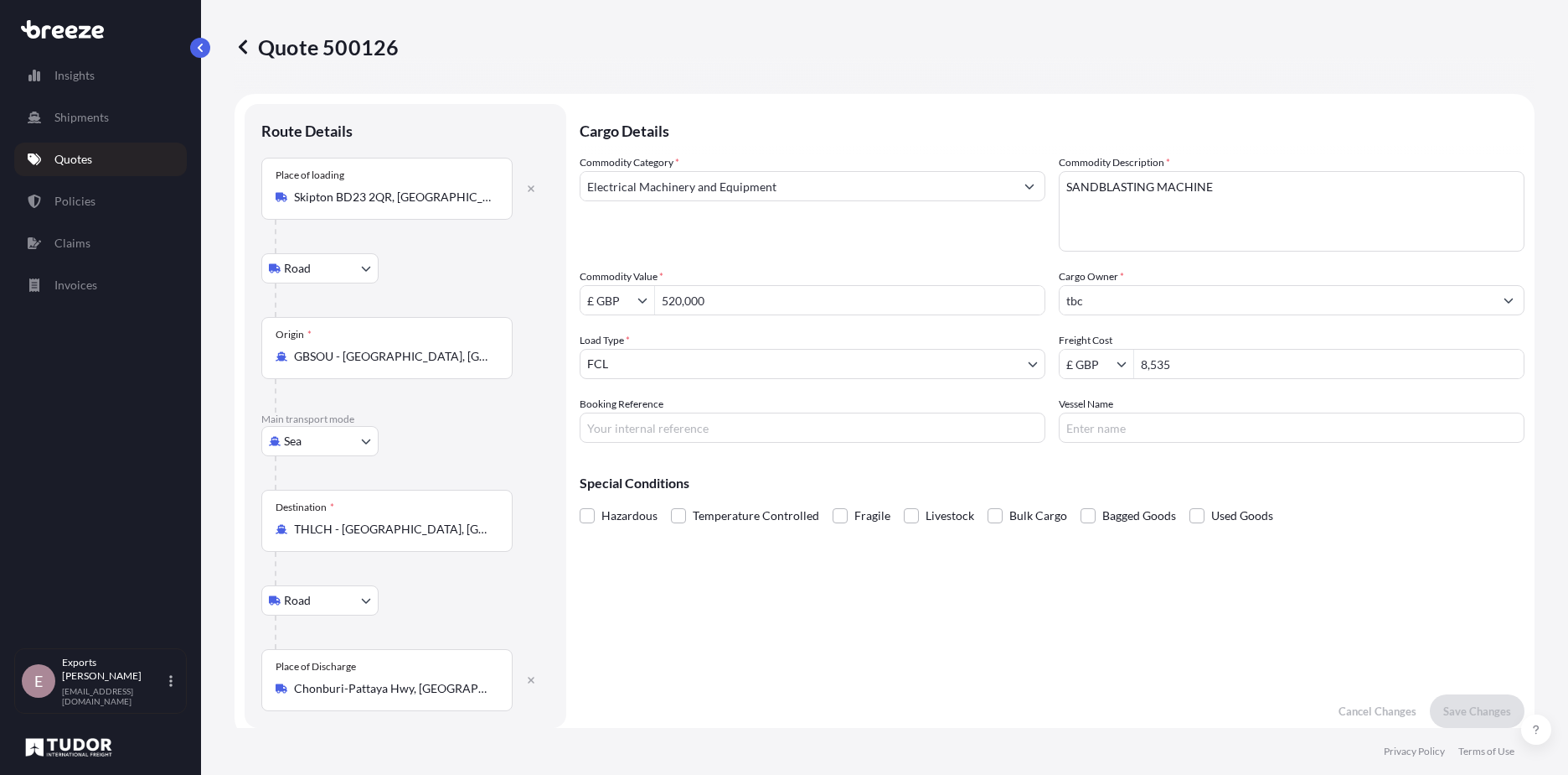
click at [51, 159] on link "Quotes" at bounding box center [100, 160] width 173 height 34
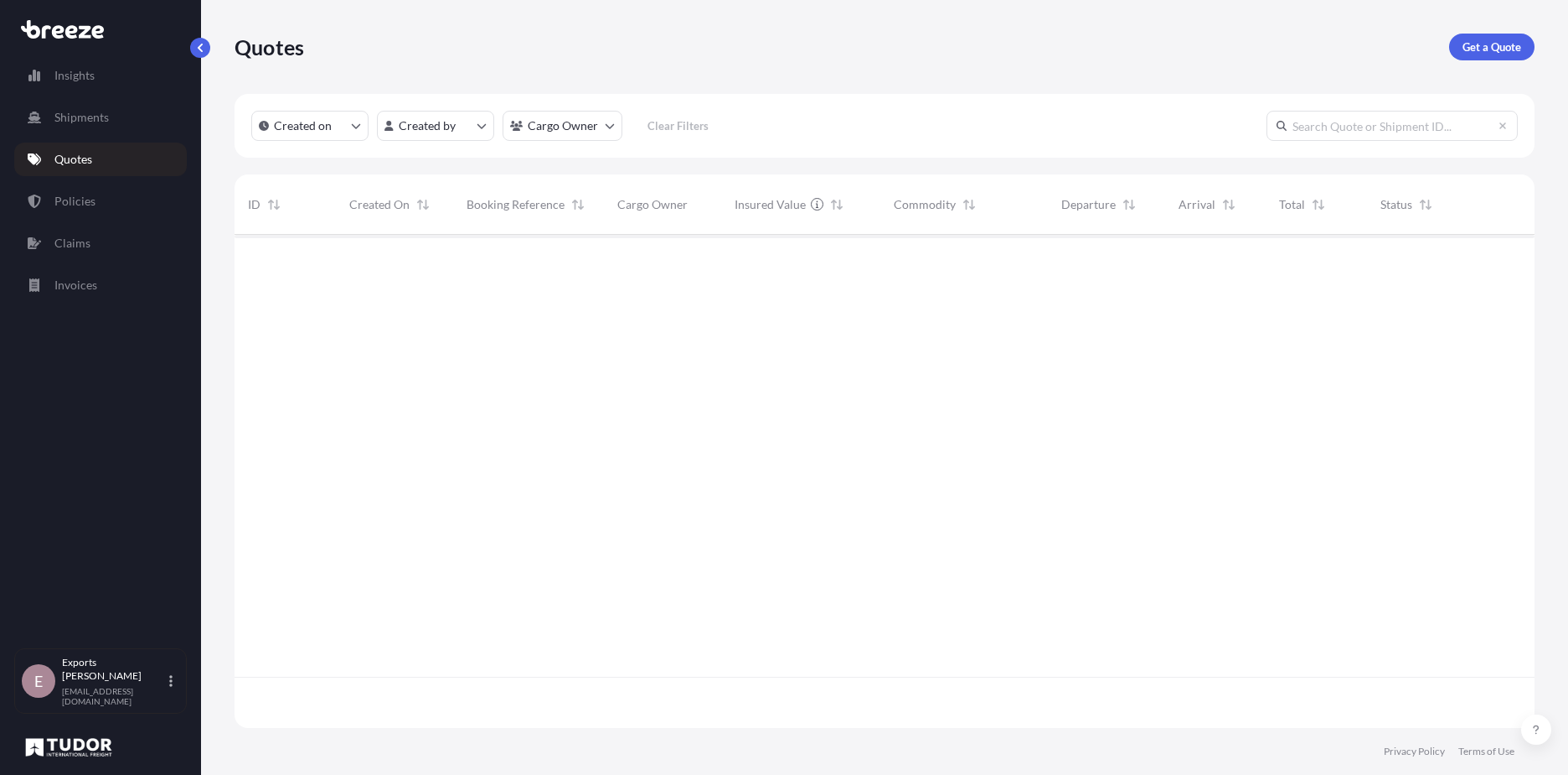
scroll to position [490, 1287]
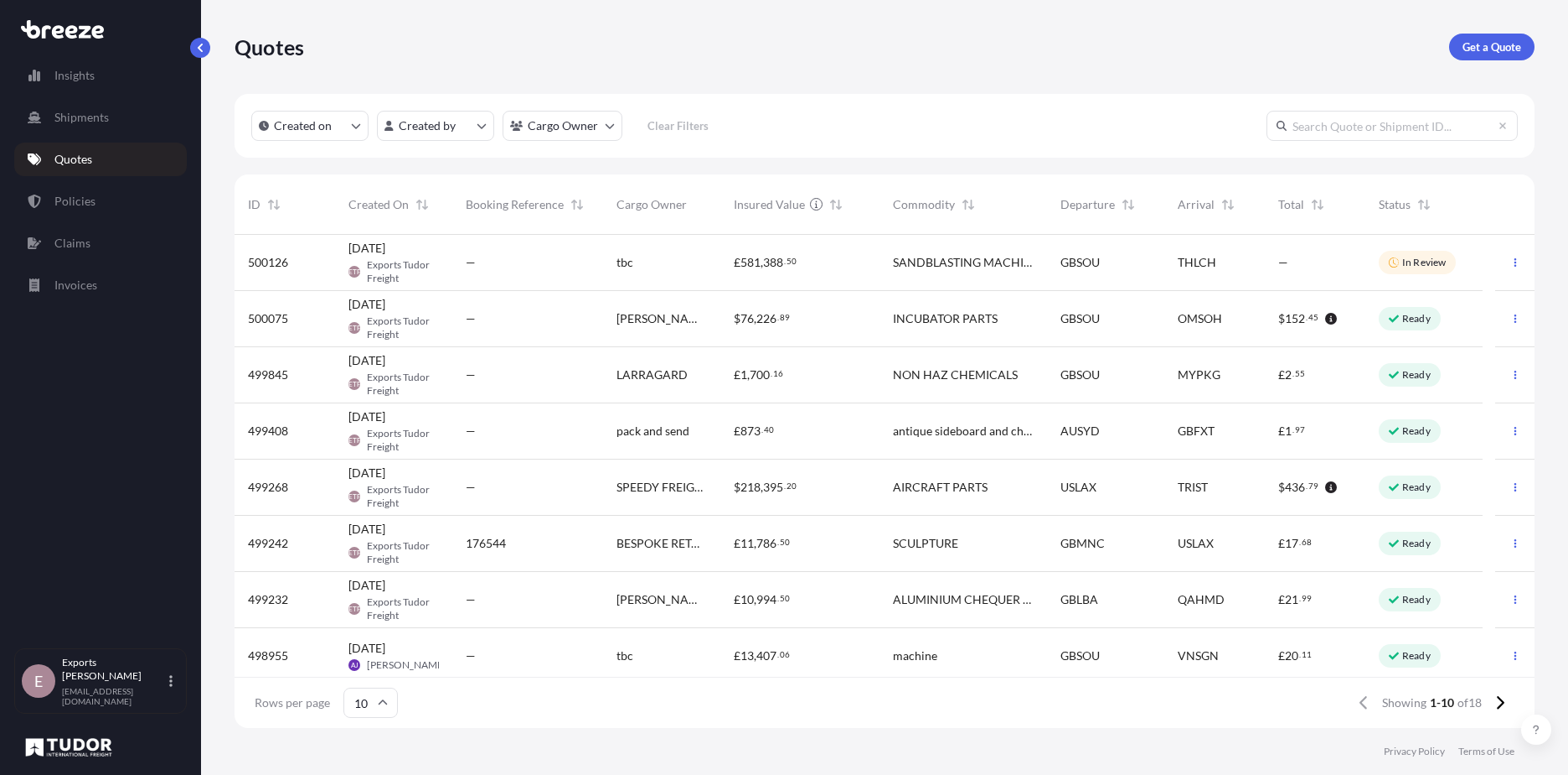
click at [63, 427] on div "Insights Shipments Quotes Policies Claims Invoices" at bounding box center [100, 346] width 173 height 604
